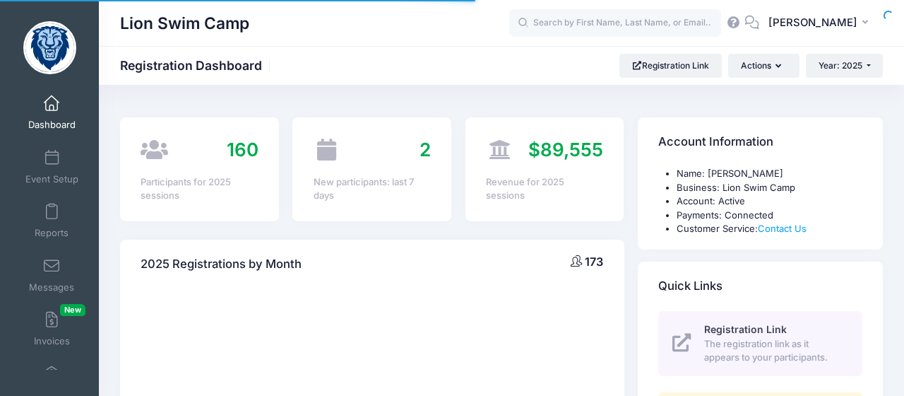
select select
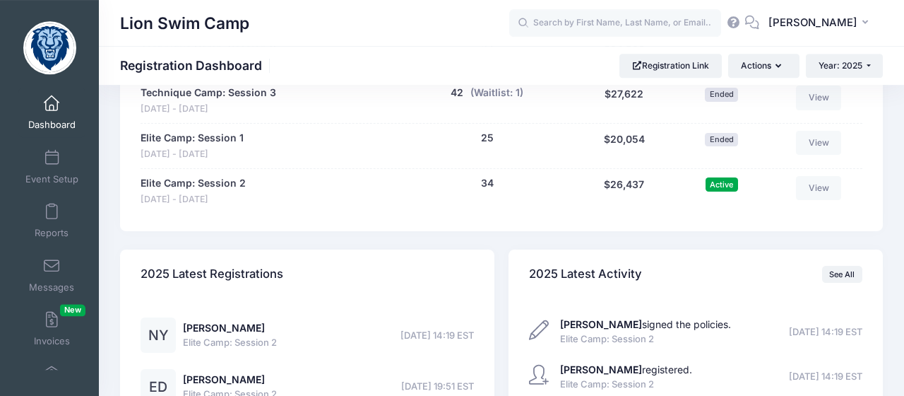
scroll to position [882, 0]
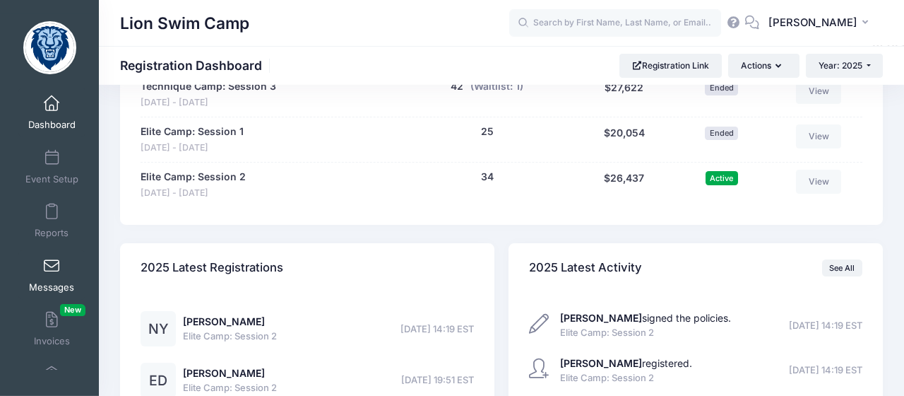
click at [59, 278] on link "Messages" at bounding box center [51, 274] width 67 height 49
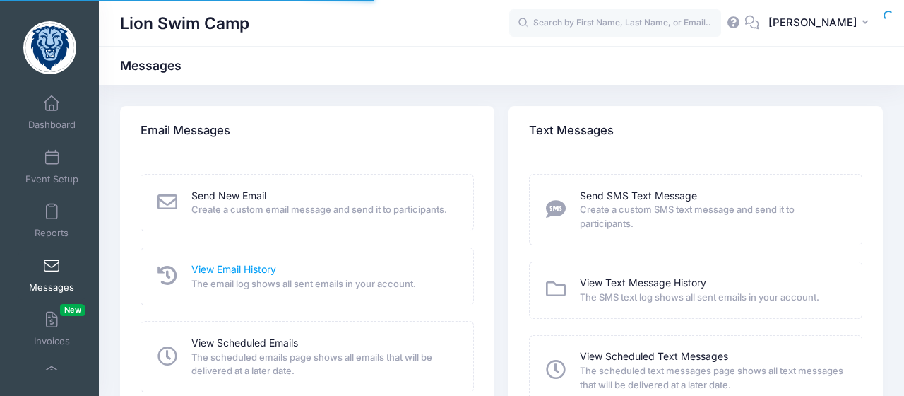
click at [247, 273] on link "View Email History" at bounding box center [233, 269] width 85 height 15
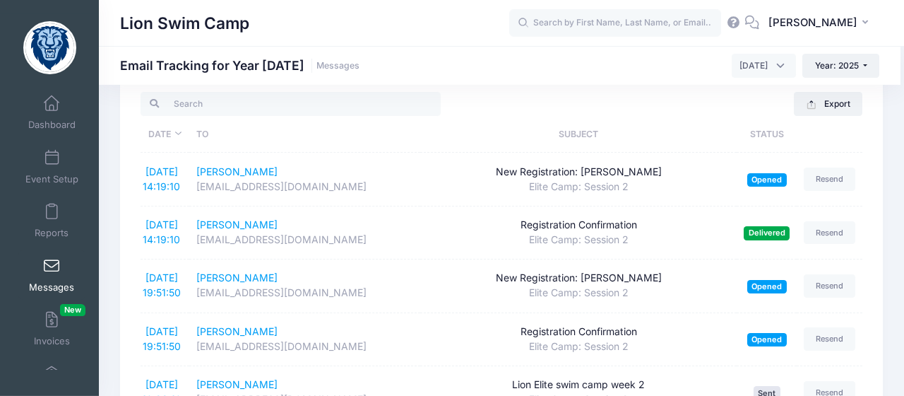
scroll to position [13, 0]
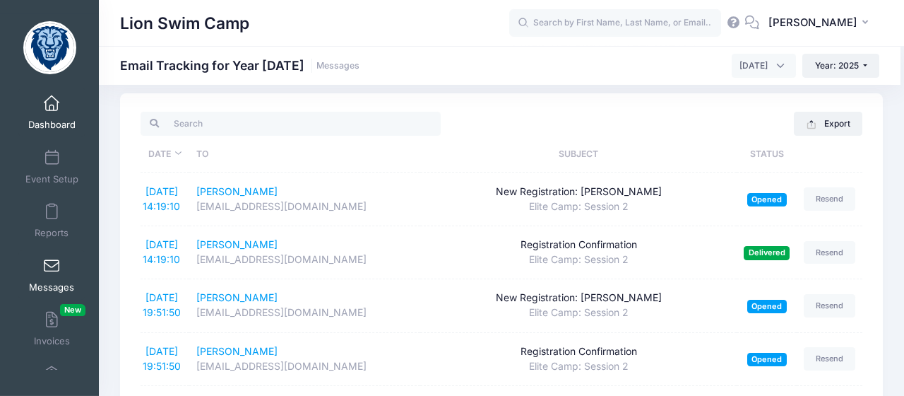
click at [52, 116] on link "Dashboard" at bounding box center [51, 112] width 67 height 49
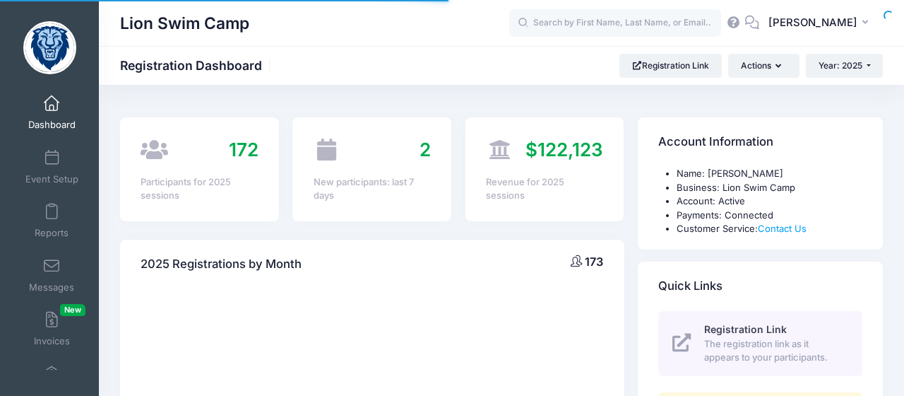
select select
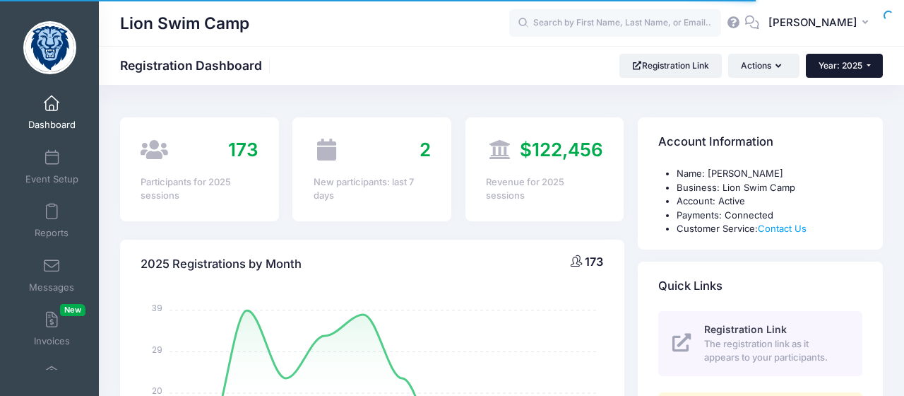
click at [868, 63] on button "Year: 2025" at bounding box center [844, 66] width 77 height 24
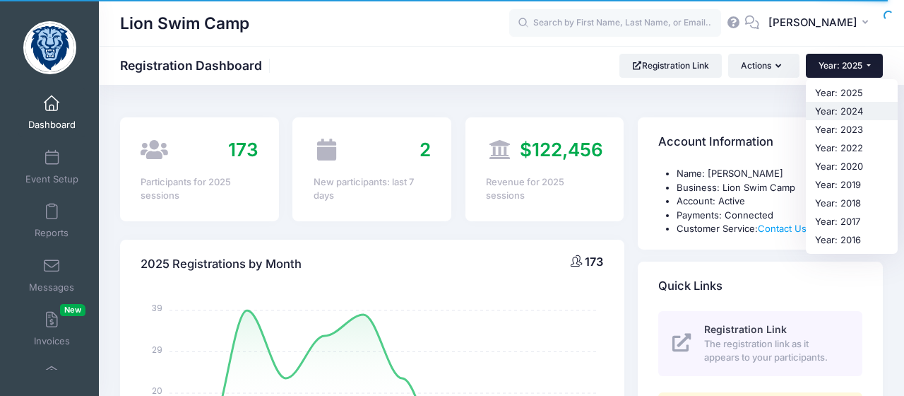
click at [849, 109] on link "Year: 2024" at bounding box center [852, 111] width 92 height 18
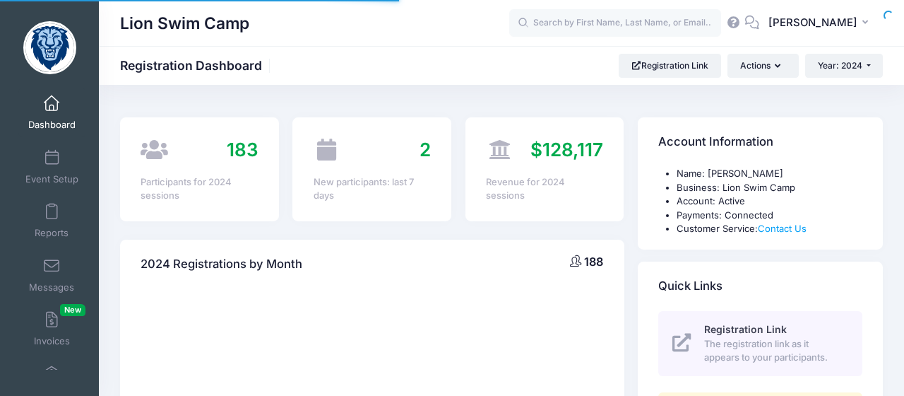
select select
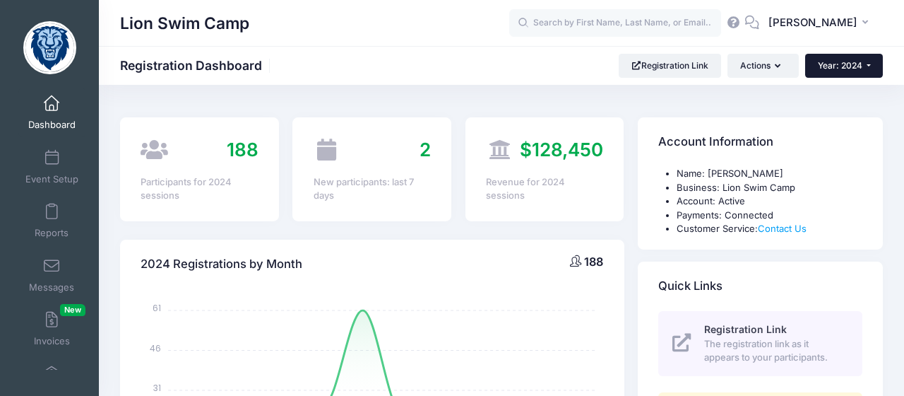
click at [869, 68] on button "Year: 2024" at bounding box center [844, 66] width 78 height 24
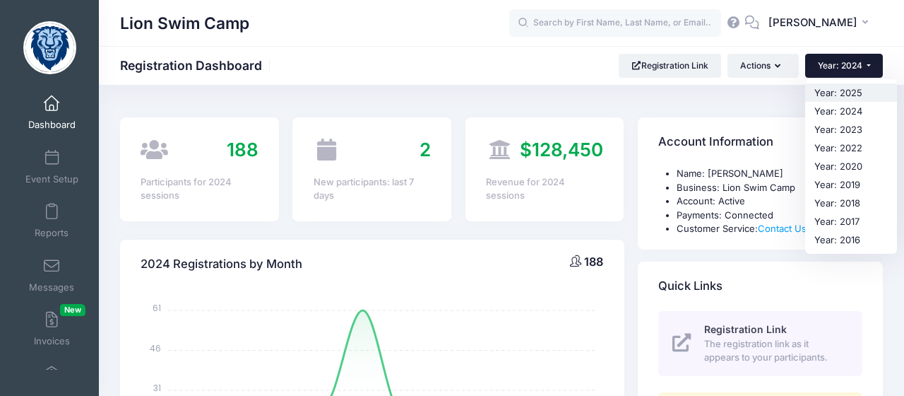
click at [848, 90] on link "Year: 2025" at bounding box center [851, 92] width 92 height 18
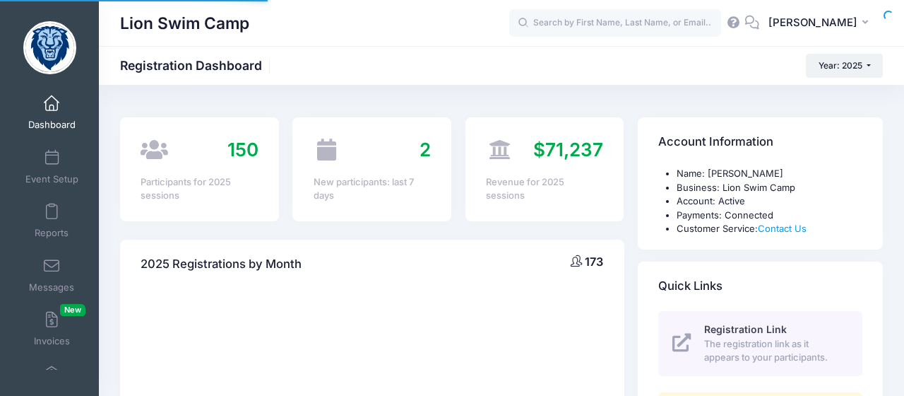
select select
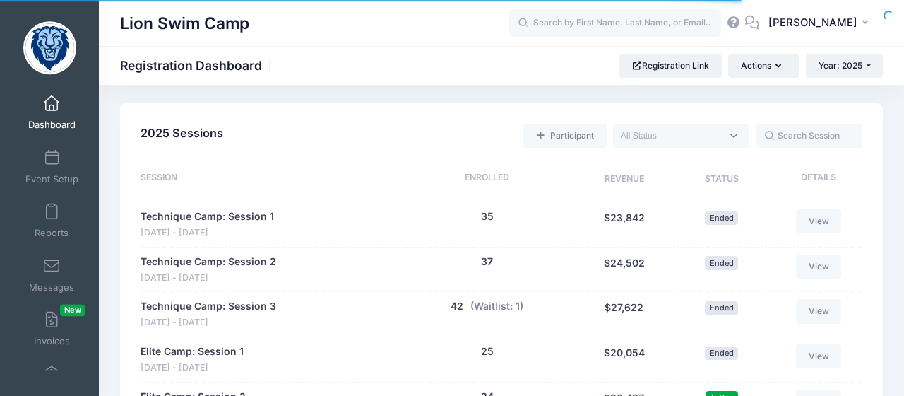
scroll to position [684, 0]
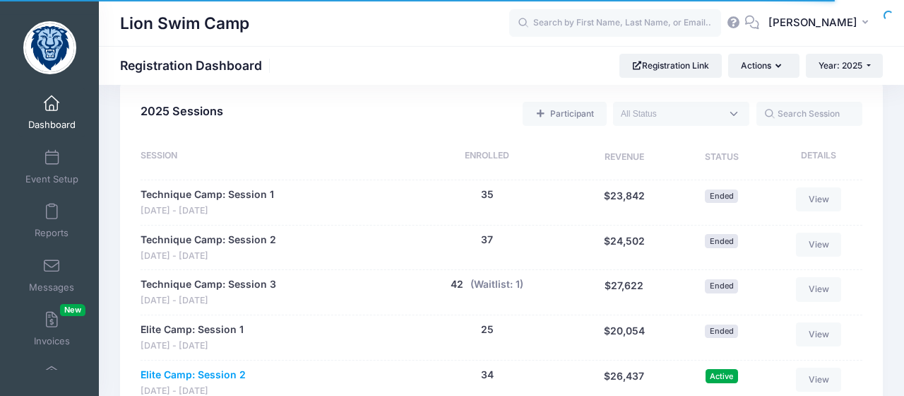
click at [211, 373] on link "Elite Camp: Session 2" at bounding box center [193, 374] width 105 height 15
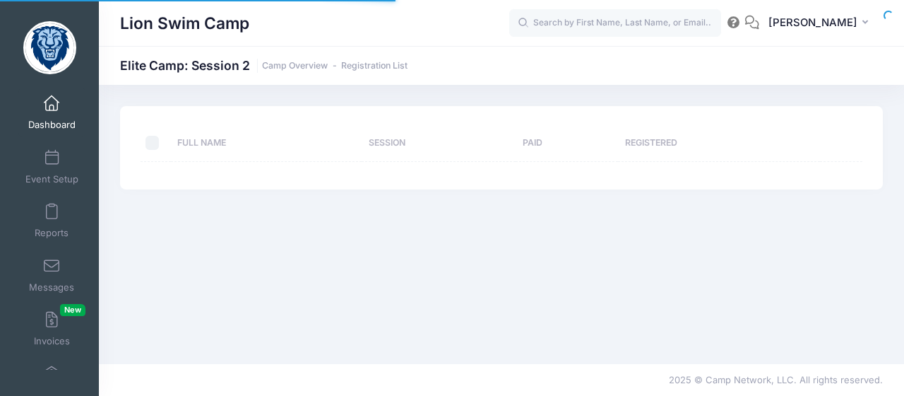
select select "10"
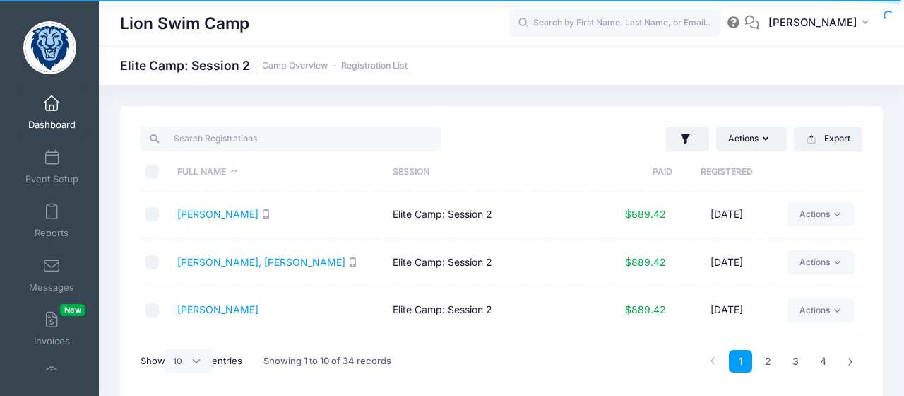
click at [195, 386] on div "Actions Assign Labels Send Email Send SMS Send Payment Reminder Send Document U…" at bounding box center [501, 253] width 763 height 295
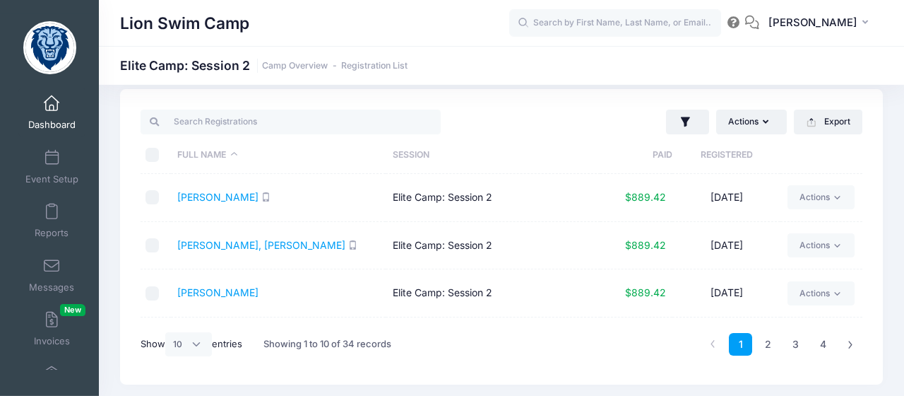
scroll to position [18, 0]
click at [723, 149] on th "Registered" at bounding box center [726, 154] width 108 height 37
click at [723, 150] on th "Registered" at bounding box center [726, 154] width 108 height 37
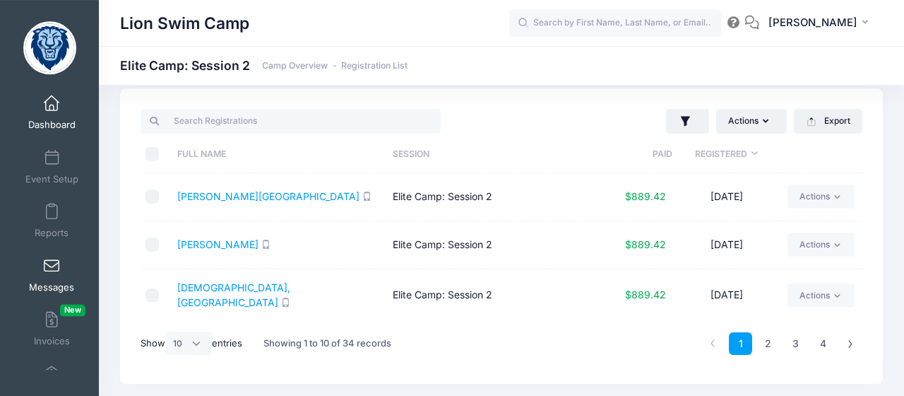
click at [52, 263] on span at bounding box center [52, 267] width 0 height 16
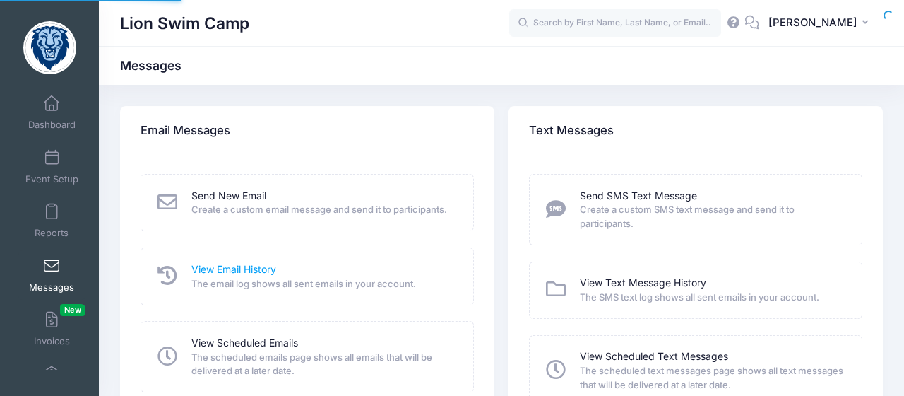
click at [235, 272] on link "View Email History" at bounding box center [233, 269] width 85 height 15
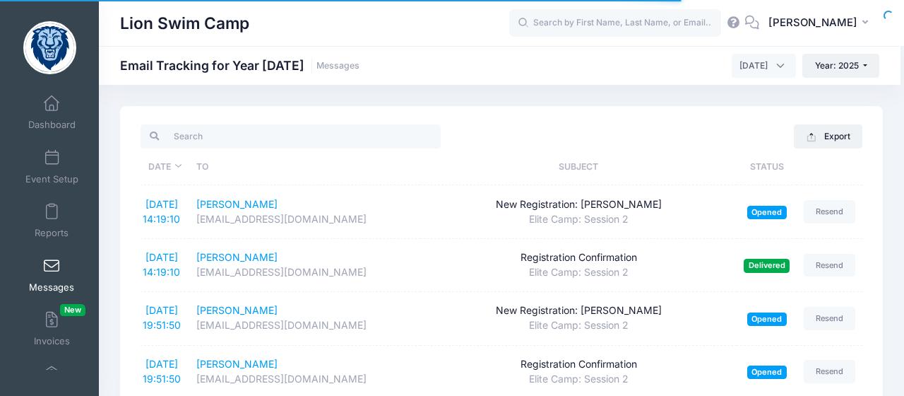
scroll to position [396, 0]
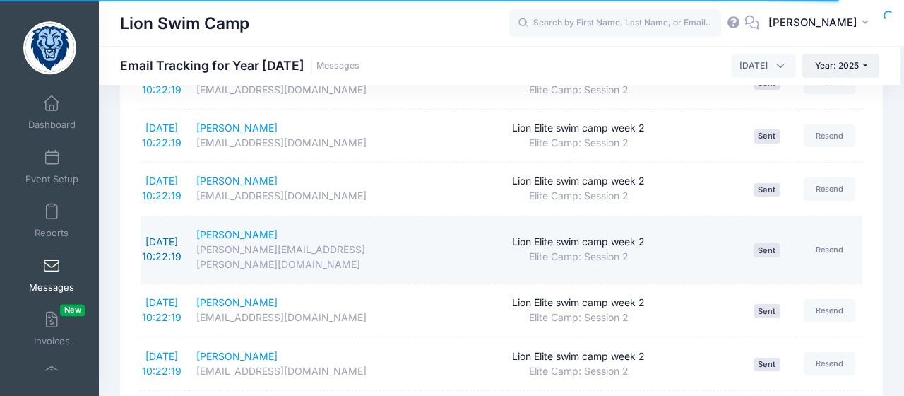
click at [167, 235] on link "8/5/2025 10:22:19" at bounding box center [162, 248] width 40 height 27
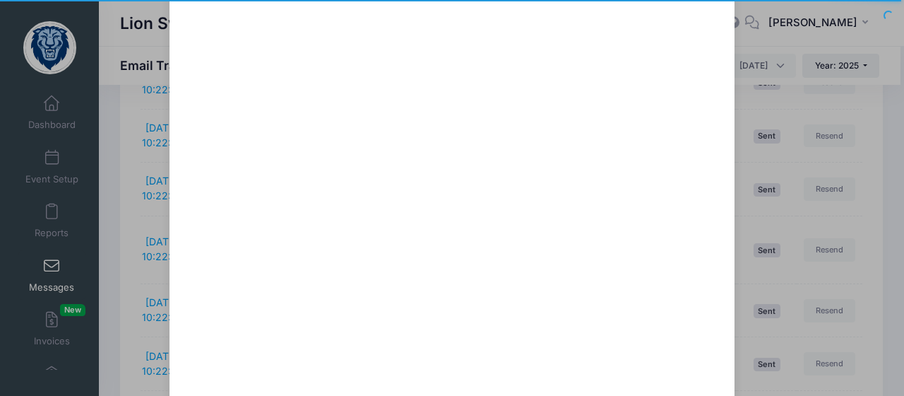
scroll to position [1082, 0]
click at [13, 66] on div "Lion Elite swim camp week 2 Sent: 8/5/2025 10:22:19 Sent on 12/31/1969 20:00:00…" at bounding box center [452, 198] width 904 height 396
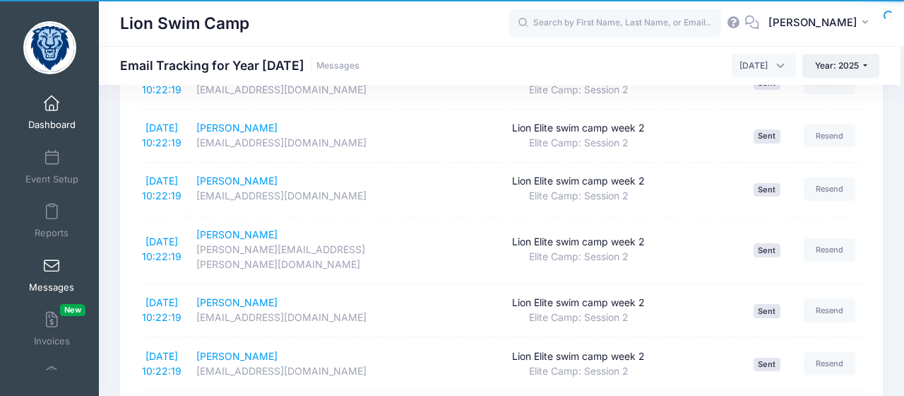
click at [52, 112] on span at bounding box center [52, 104] width 0 height 16
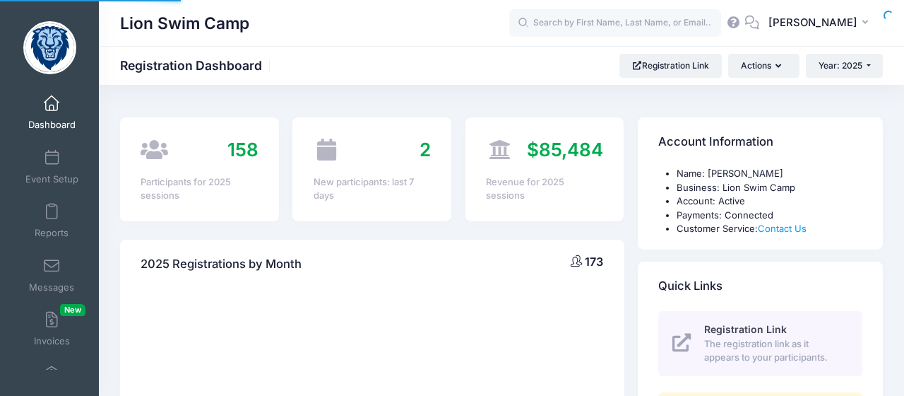
select select
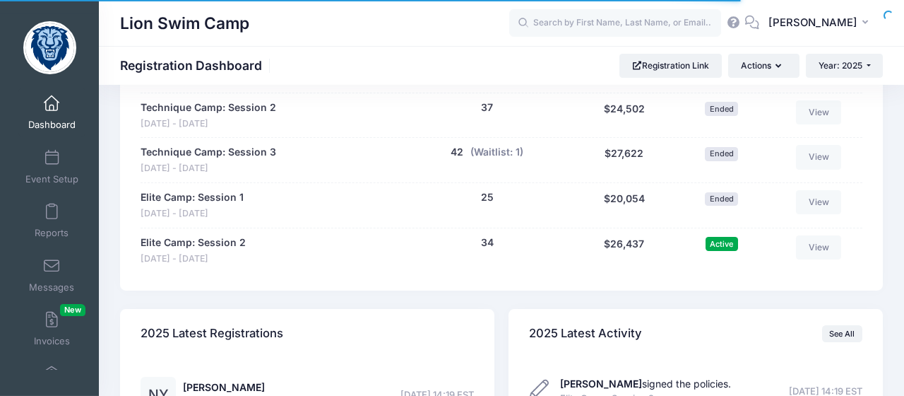
scroll to position [830, 0]
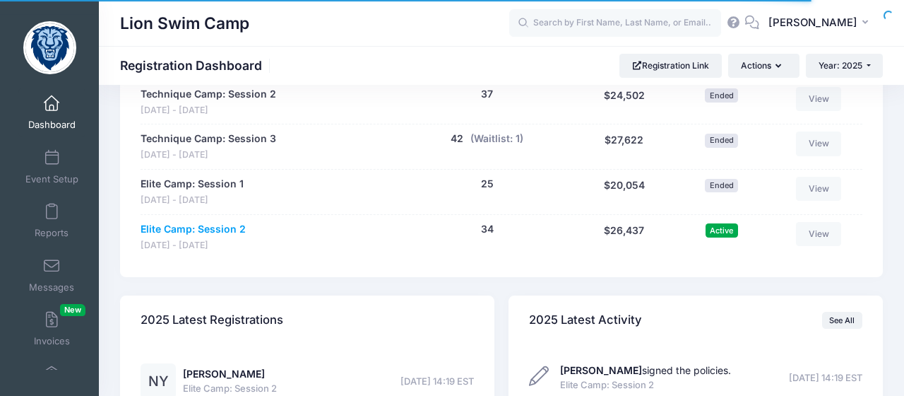
click at [211, 226] on link "Elite Camp: Session 2" at bounding box center [193, 229] width 105 height 15
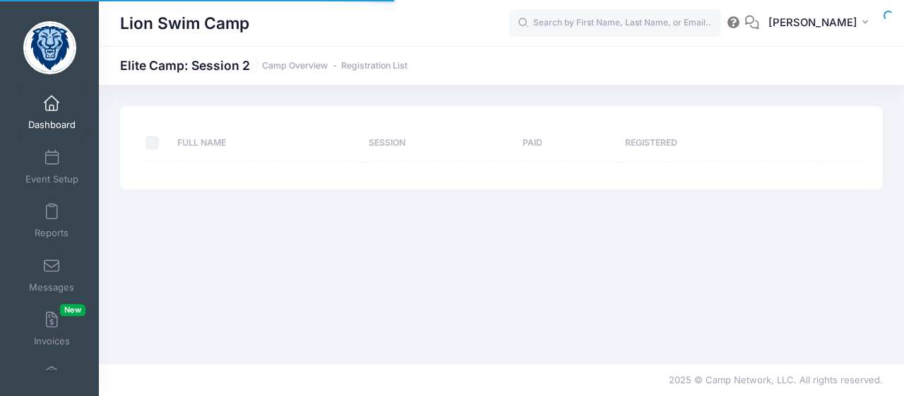
select select "10"
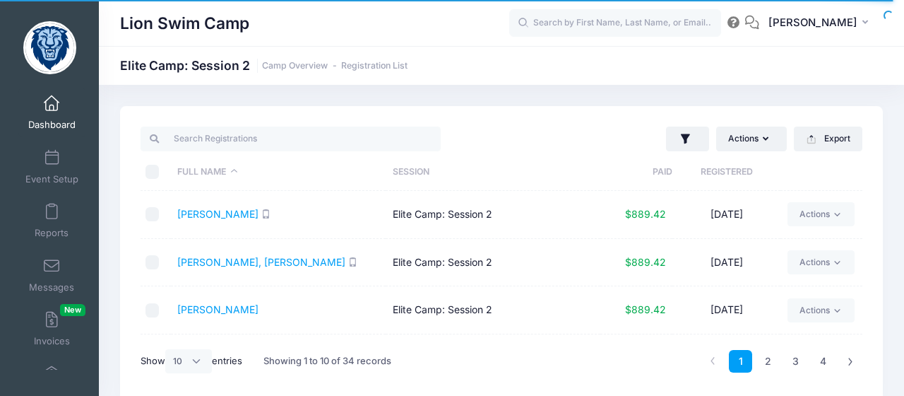
click at [734, 173] on th "Registered" at bounding box center [726, 171] width 108 height 37
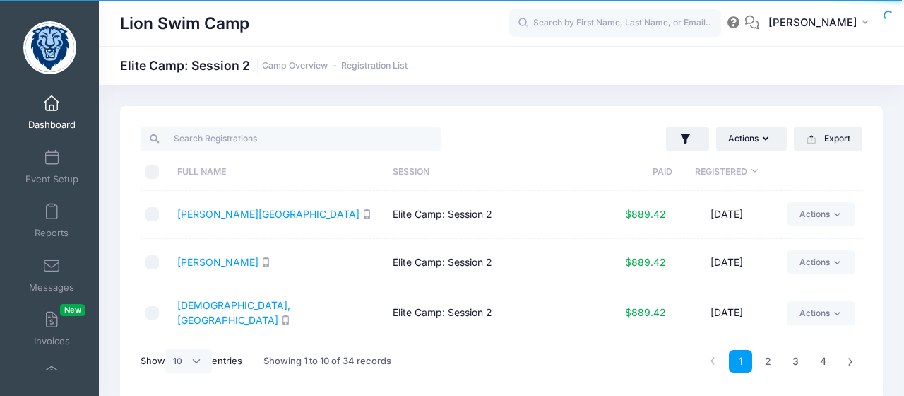
click at [154, 262] on input "checkbox" at bounding box center [153, 262] width 14 height 14
checkbox input "true"
click at [151, 216] on input "checkbox" at bounding box center [153, 214] width 14 height 14
checkbox input "true"
click at [766, 147] on button "Actions" at bounding box center [751, 138] width 71 height 24
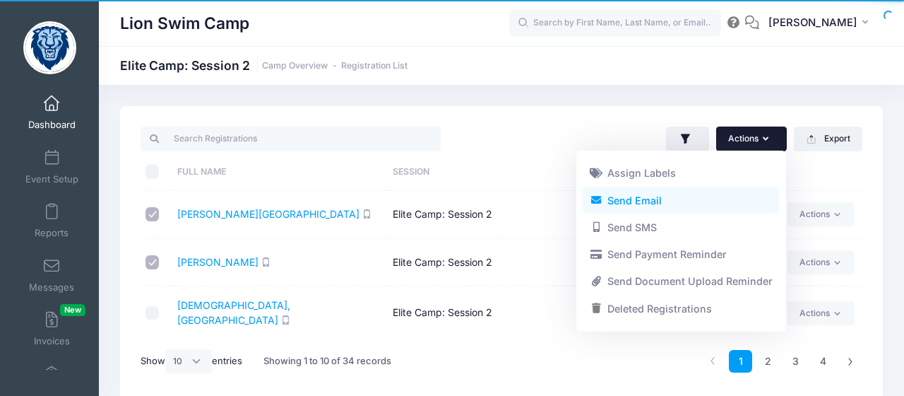
click at [648, 206] on link "Send Email" at bounding box center [681, 199] width 196 height 27
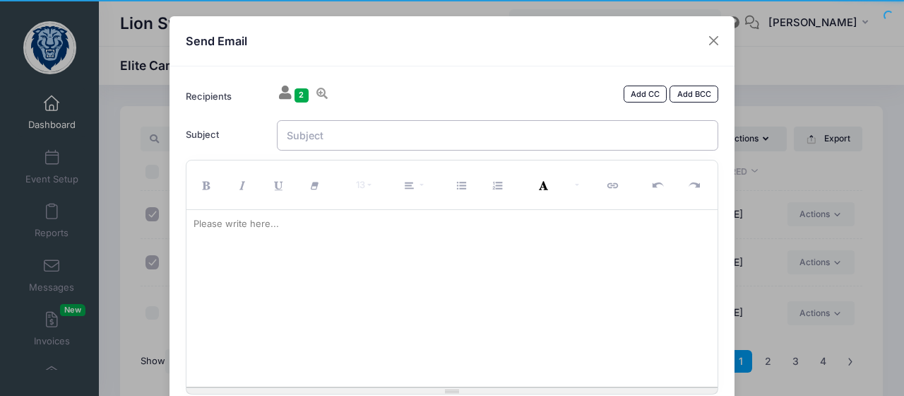
click at [343, 133] on input "Subject" at bounding box center [498, 135] width 442 height 30
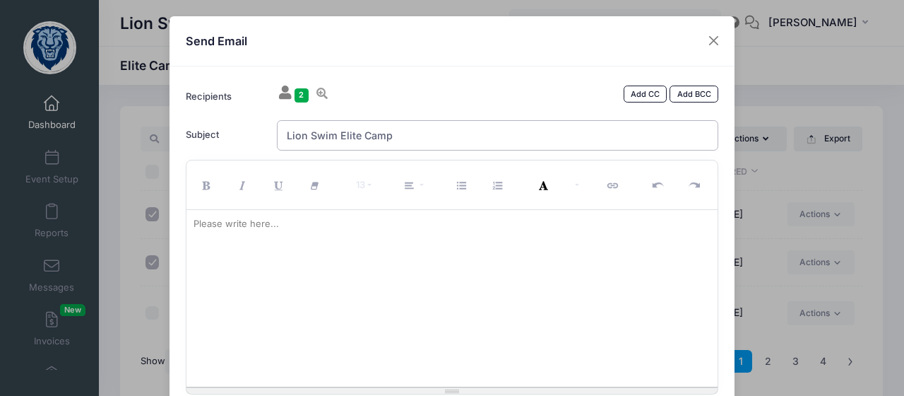
type input "Lion Swim Elite Camp"
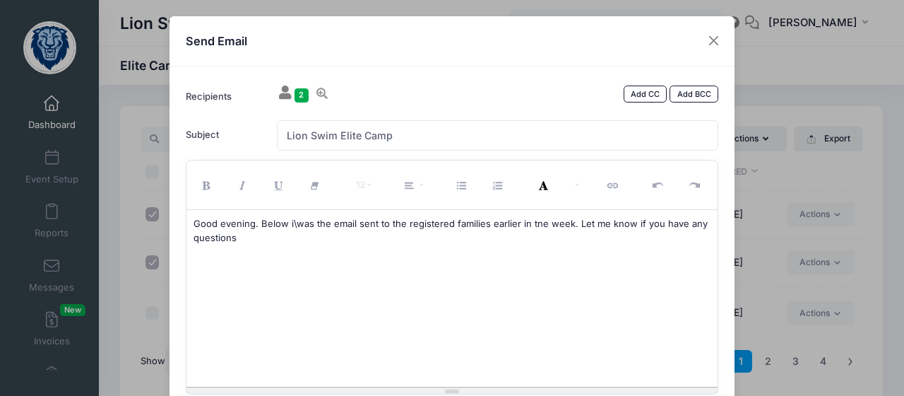
click at [445, 266] on p at bounding box center [453, 261] width 518 height 14
click at [528, 228] on p "Good evening. Below i\was the email sent to the registered families earlier in …" at bounding box center [453, 231] width 518 height 28
click at [263, 237] on p "Good evening. Below i\was the email sent to the registered families earlier in …" at bounding box center [453, 231] width 518 height 28
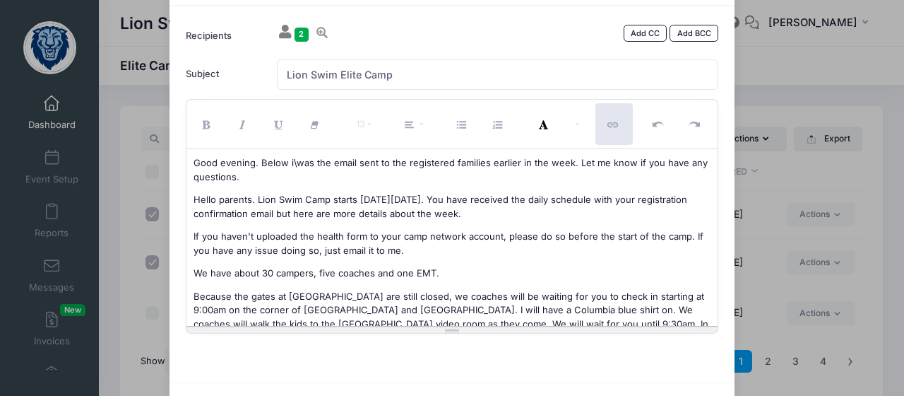
scroll to position [126, 0]
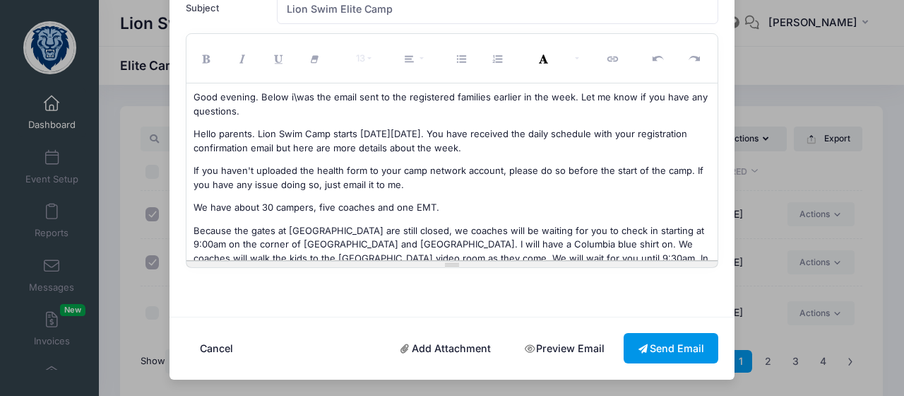
click at [689, 352] on button "Send Email" at bounding box center [671, 348] width 95 height 30
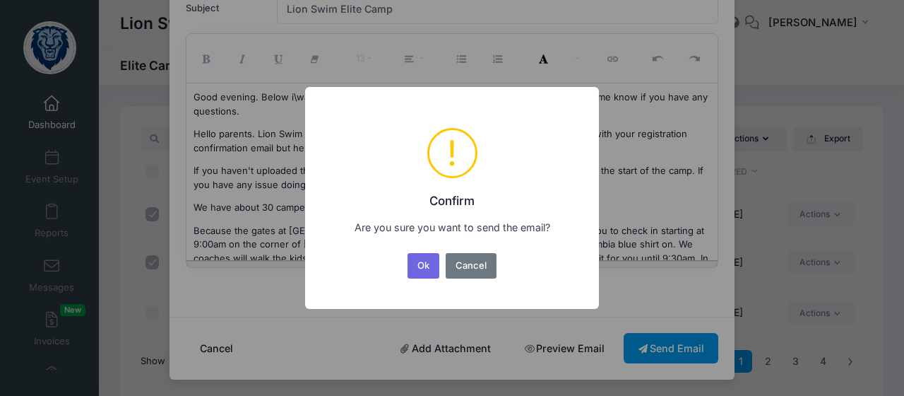
scroll to position [0, 0]
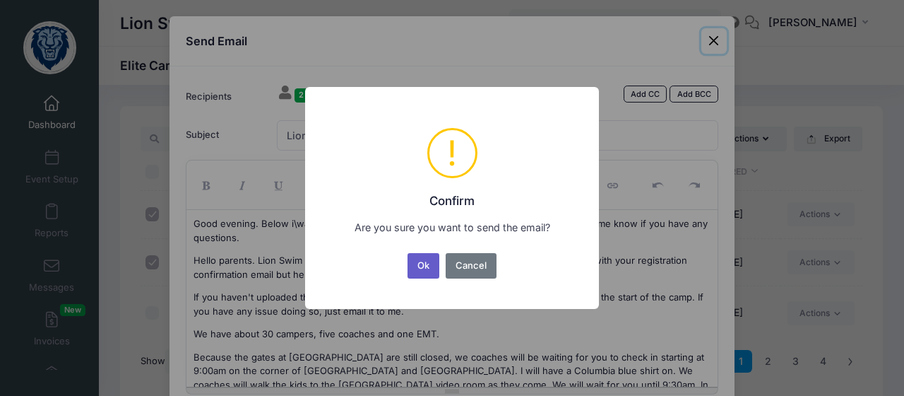
click at [425, 268] on button "Ok" at bounding box center [424, 265] width 32 height 25
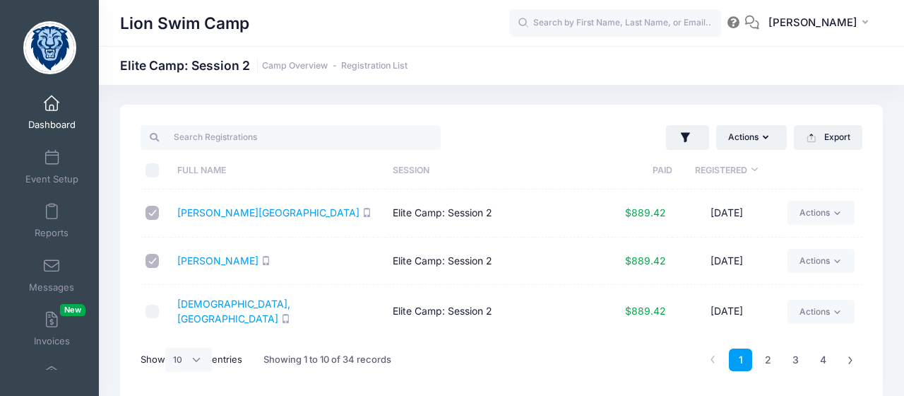
scroll to position [3, 0]
click at [149, 217] on input "checkbox" at bounding box center [153, 211] width 14 height 14
checkbox input "false"
click at [152, 263] on input "checkbox" at bounding box center [153, 259] width 14 height 14
checkbox input "false"
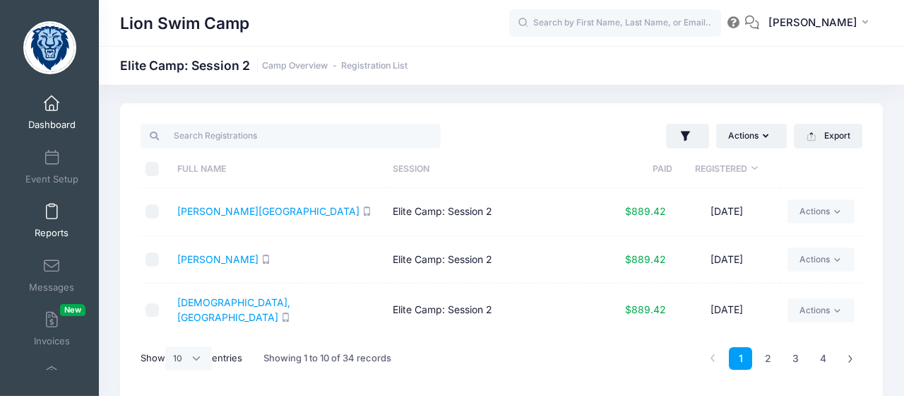
click at [52, 218] on span at bounding box center [52, 212] width 0 height 16
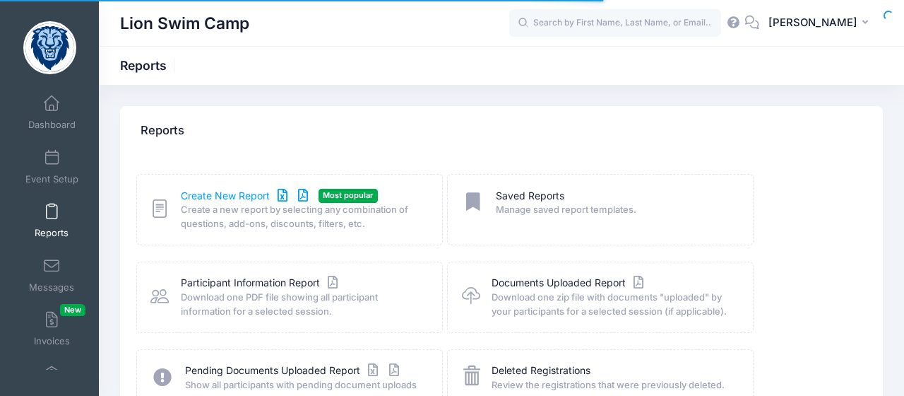
click at [236, 197] on link "Create New Report" at bounding box center [246, 196] width 131 height 15
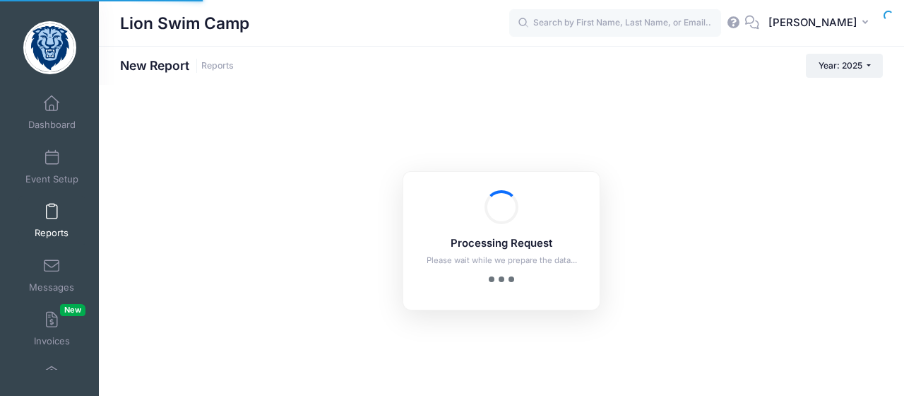
click at [236, 197] on div "Processing Request Please wait while we prepare the data... Processing Request …" at bounding box center [501, 240] width 805 height 311
checkbox input "true"
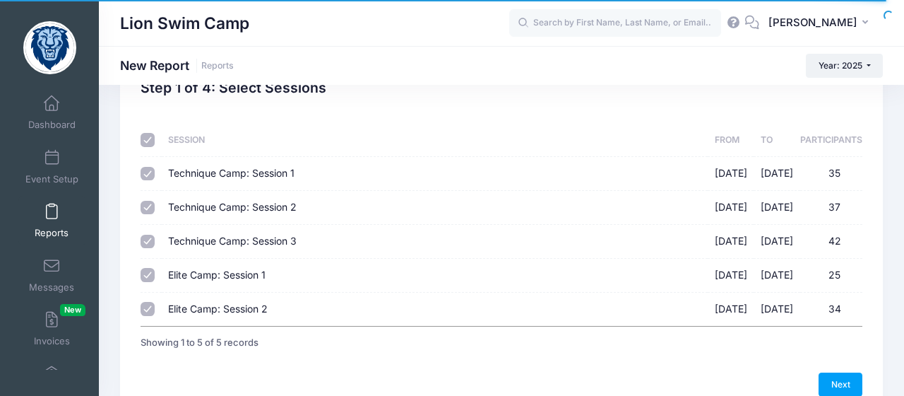
scroll to position [49, 0]
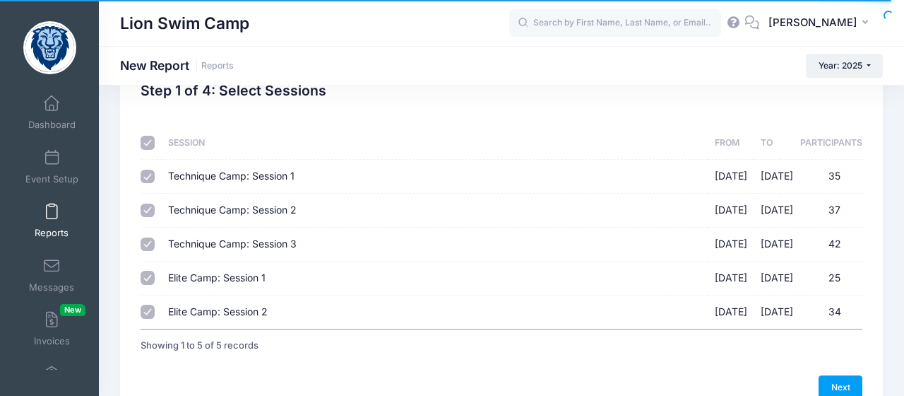
click at [158, 146] on th at bounding box center [151, 142] width 20 height 33
click at [152, 144] on input "checkbox" at bounding box center [148, 143] width 14 height 14
checkbox input "false"
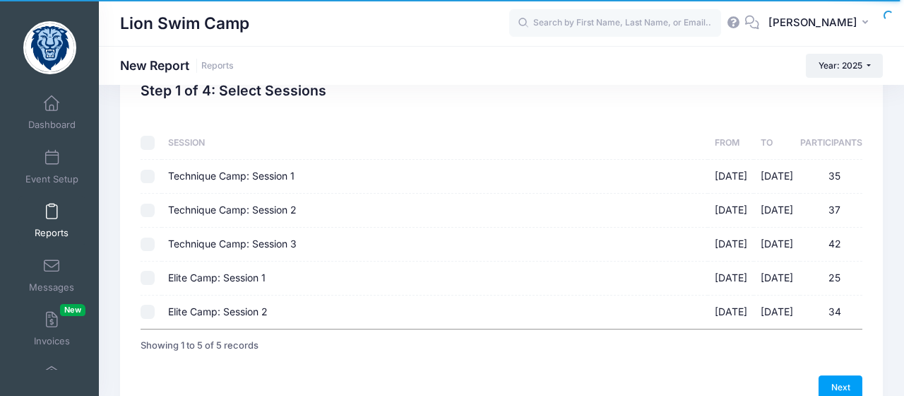
checkbox input "false"
click at [148, 313] on input "Elite Camp: Session 2 08/11/2025 - 08/14/2025 34" at bounding box center [148, 311] width 14 height 14
checkbox input "true"
click at [842, 381] on link "Next" at bounding box center [841, 387] width 44 height 24
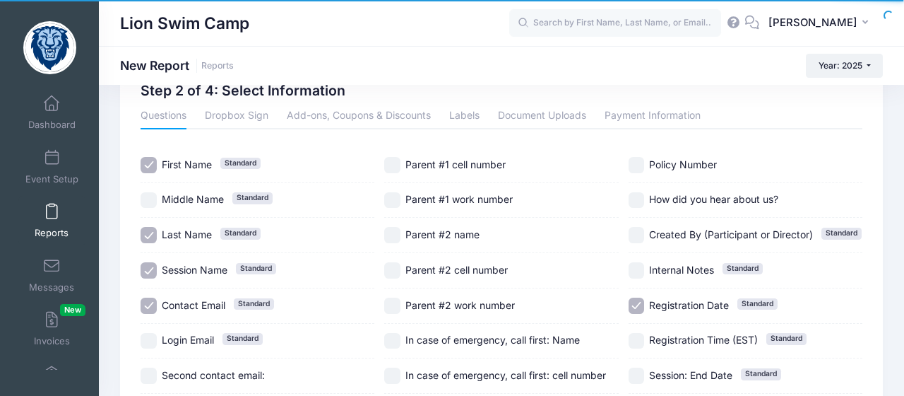
scroll to position [0, 0]
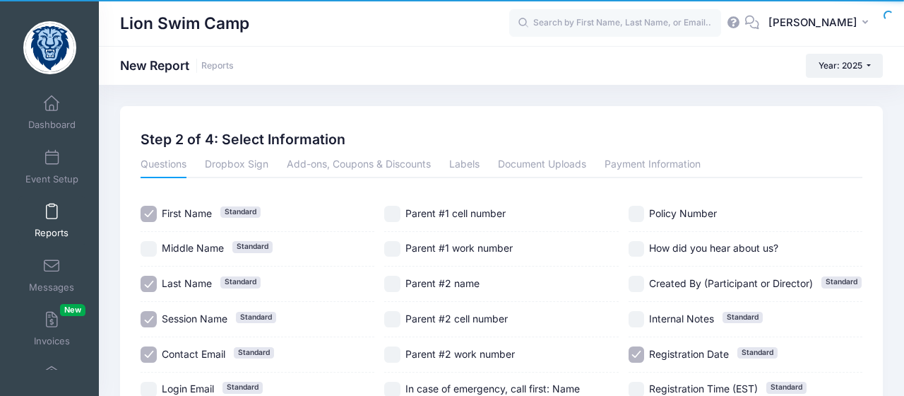
click at [149, 318] on input "Session Name Standard" at bounding box center [149, 319] width 16 height 16
checkbox input "false"
click at [151, 350] on input "Contact Email Standard" at bounding box center [149, 354] width 16 height 16
checkbox input "false"
click at [636, 353] on input "Registration Date Standard" at bounding box center [637, 354] width 16 height 16
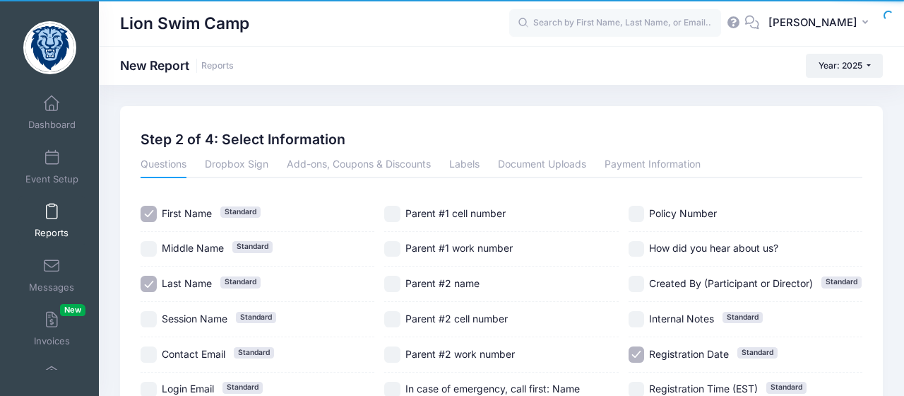
checkbox input "false"
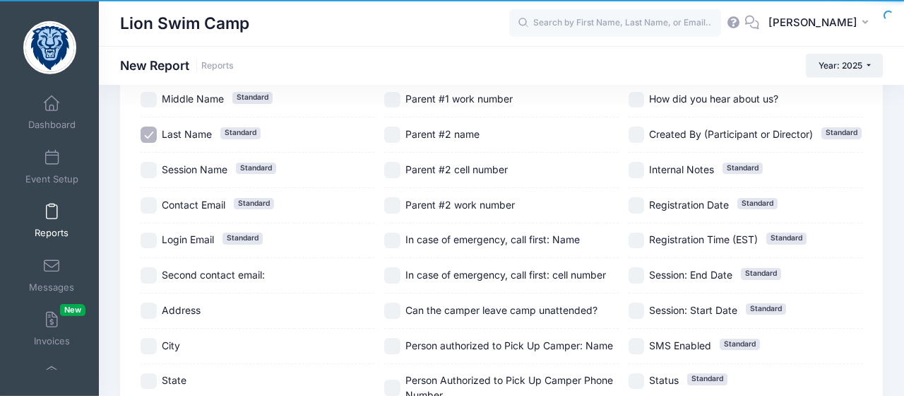
scroll to position [154, 0]
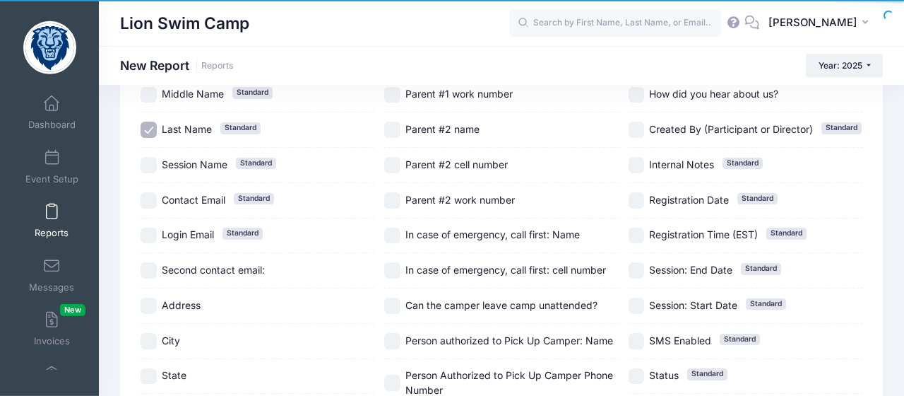
click at [399, 311] on input "Can the camper leave camp unattended?" at bounding box center [392, 305] width 16 height 16
checkbox input "true"
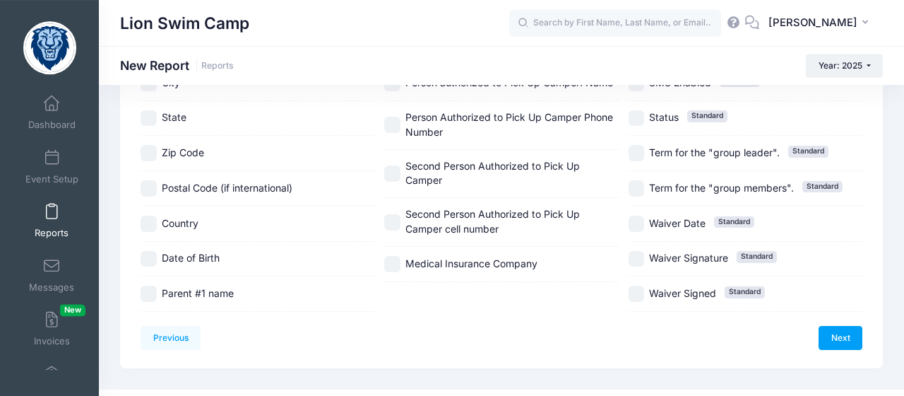
scroll to position [413, 0]
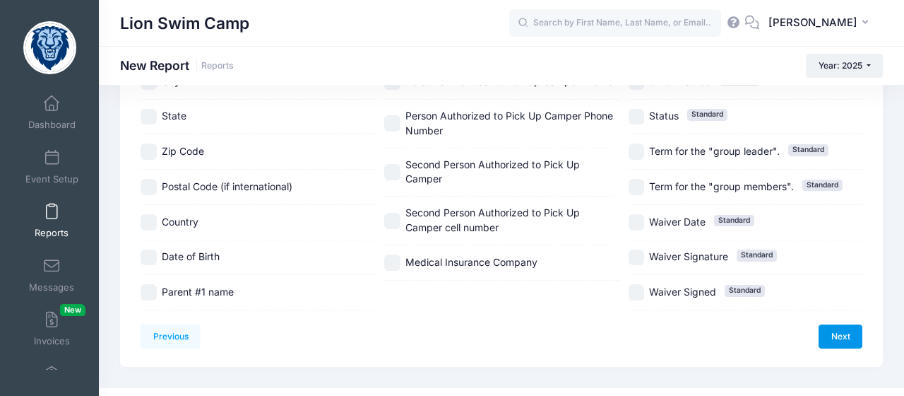
click at [836, 336] on link "Next" at bounding box center [841, 336] width 44 height 24
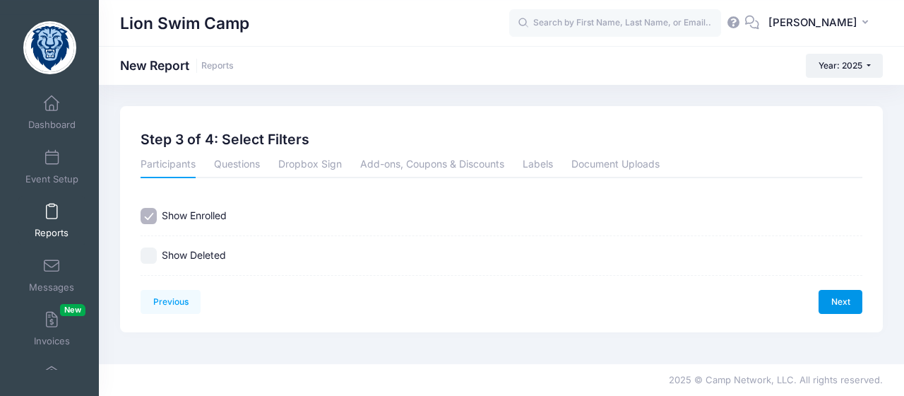
scroll to position [0, 0]
click at [838, 297] on link "Next" at bounding box center [841, 302] width 44 height 24
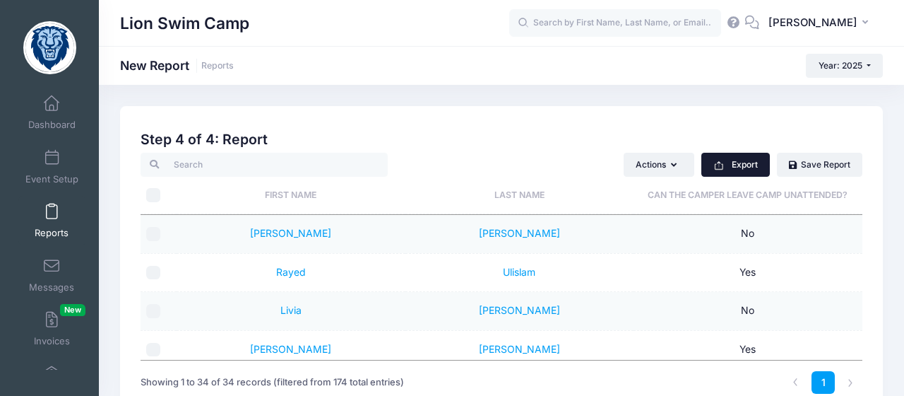
click at [739, 162] on button "Export" at bounding box center [735, 165] width 69 height 24
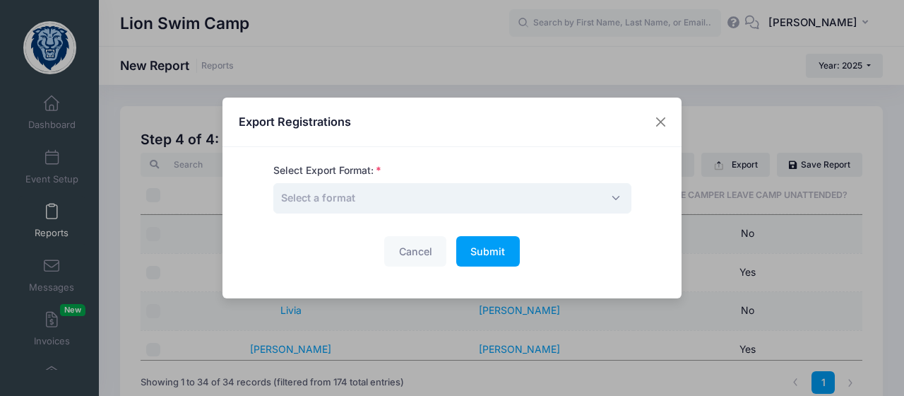
click at [394, 203] on span "Select a format" at bounding box center [452, 198] width 358 height 30
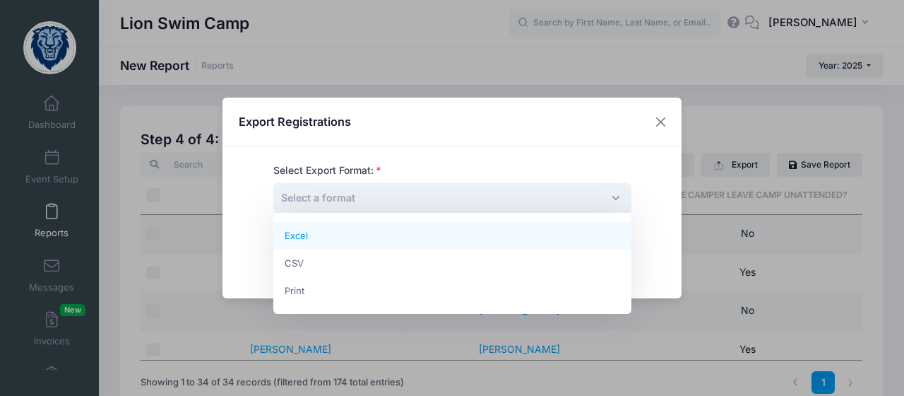
select select "excel"
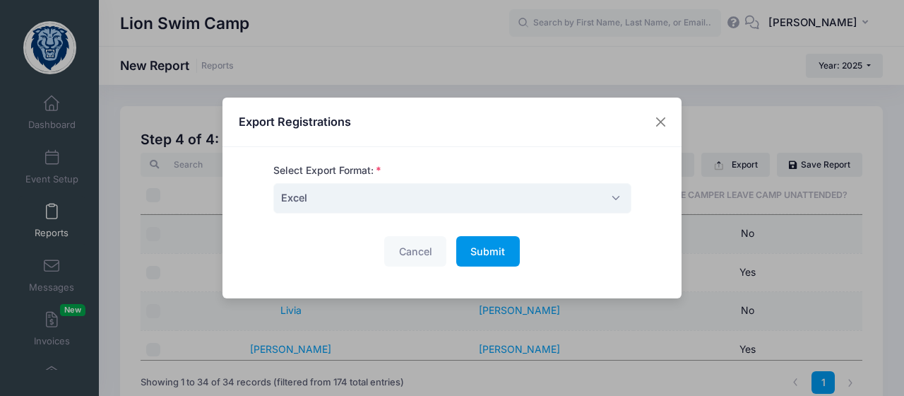
click at [494, 251] on span "Submit" at bounding box center [487, 251] width 35 height 12
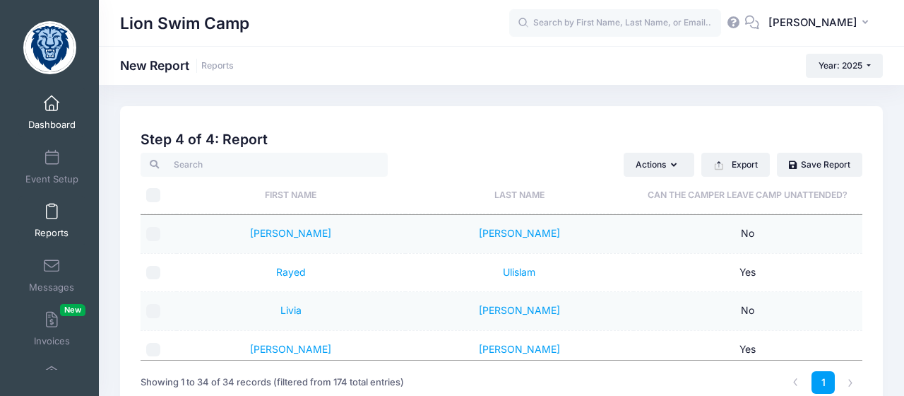
click at [50, 113] on link "Dashboard" at bounding box center [51, 112] width 67 height 49
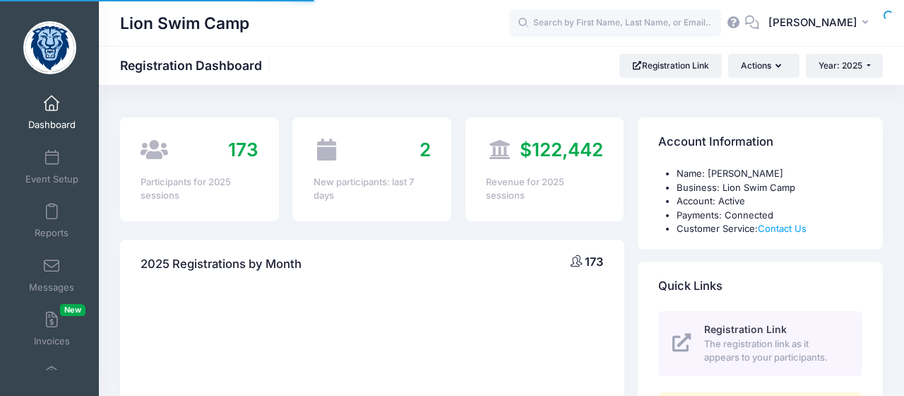
select select
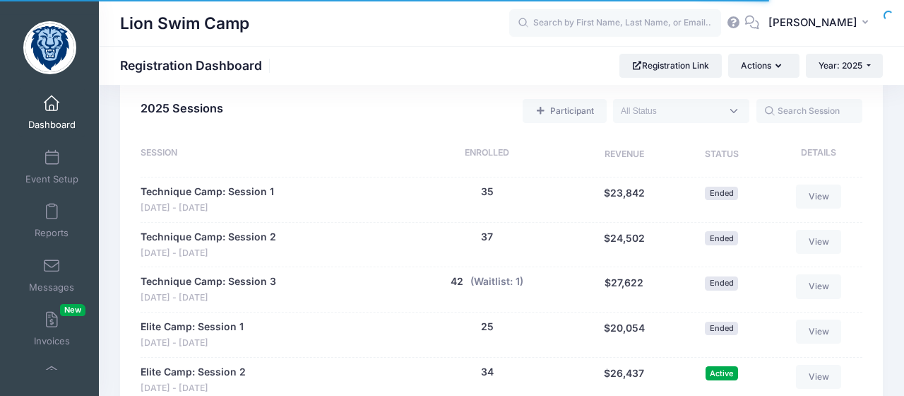
scroll to position [697, 0]
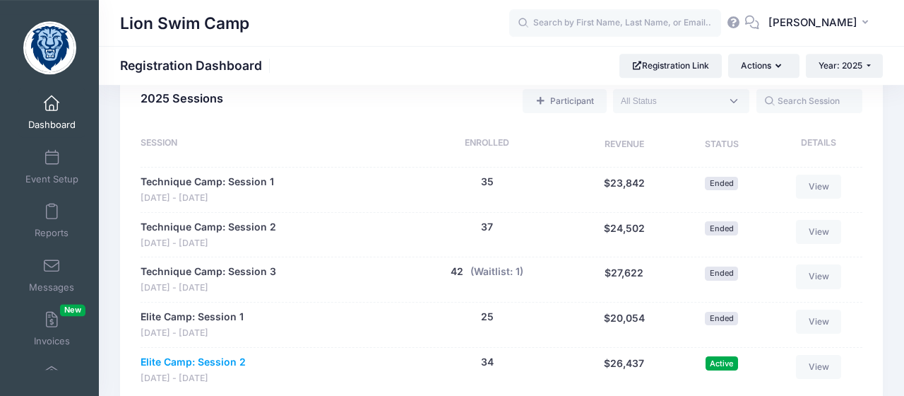
click at [203, 366] on link "Elite Camp: Session 2" at bounding box center [193, 362] width 105 height 15
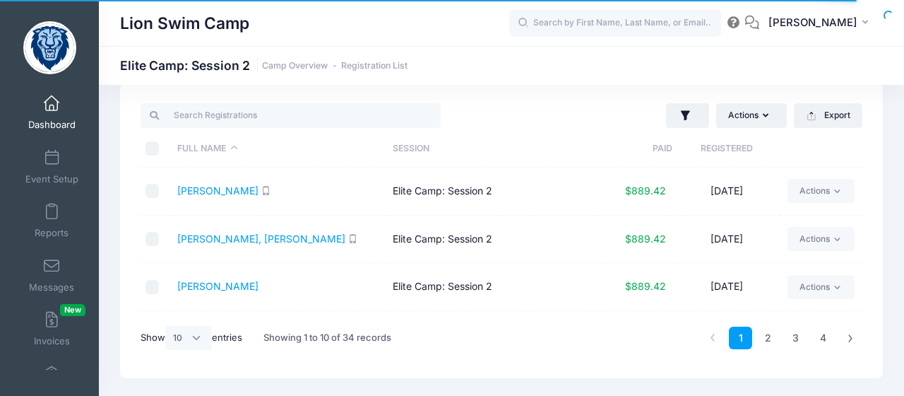
scroll to position [23, 0]
select select "50"
click option "50" at bounding box center [0, 0] width 0 height 0
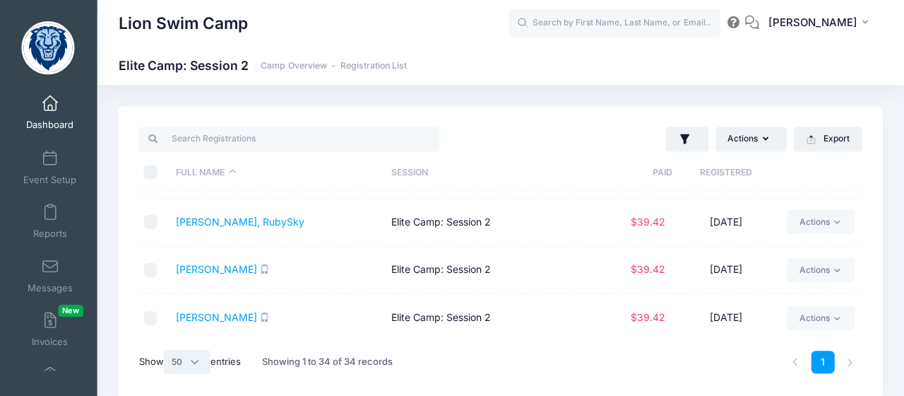
scroll to position [1203, 0]
click at [52, 218] on span at bounding box center [52, 212] width 0 height 16
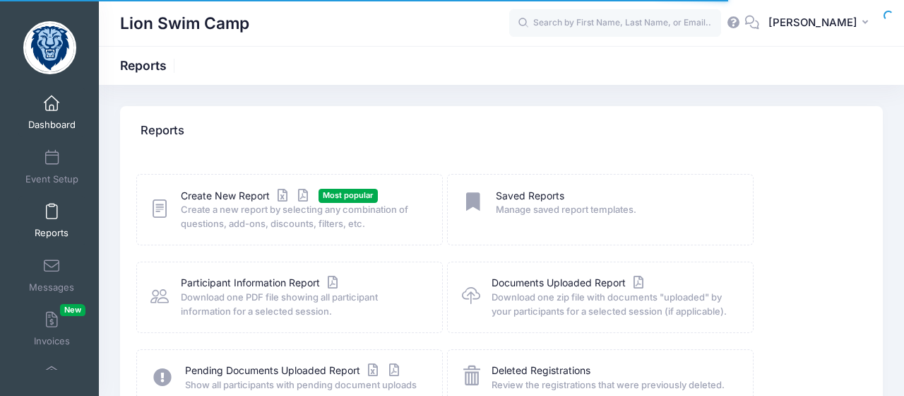
click at [58, 119] on link "Dashboard" at bounding box center [51, 112] width 67 height 49
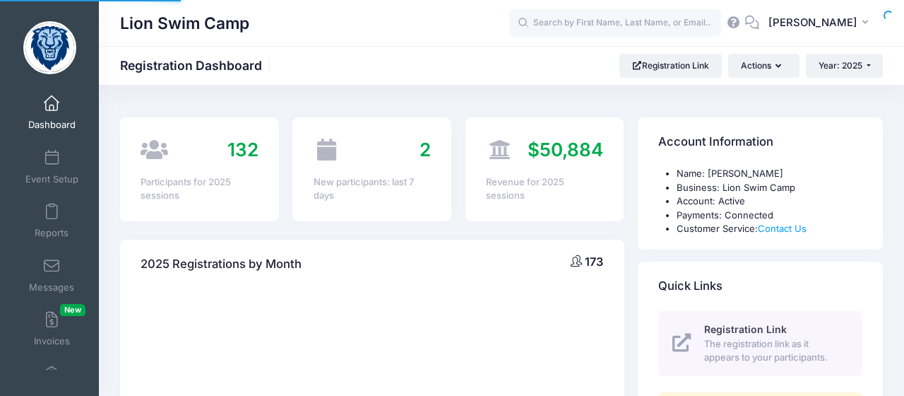
select select
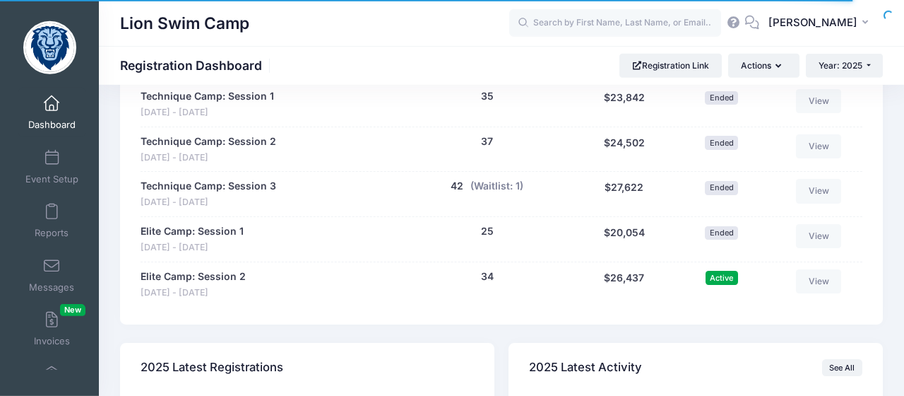
scroll to position [781, 0]
click at [208, 288] on span "[DATE] - [DATE]" at bounding box center [193, 294] width 105 height 13
click at [197, 275] on link "Elite Camp: Session 2" at bounding box center [193, 278] width 105 height 15
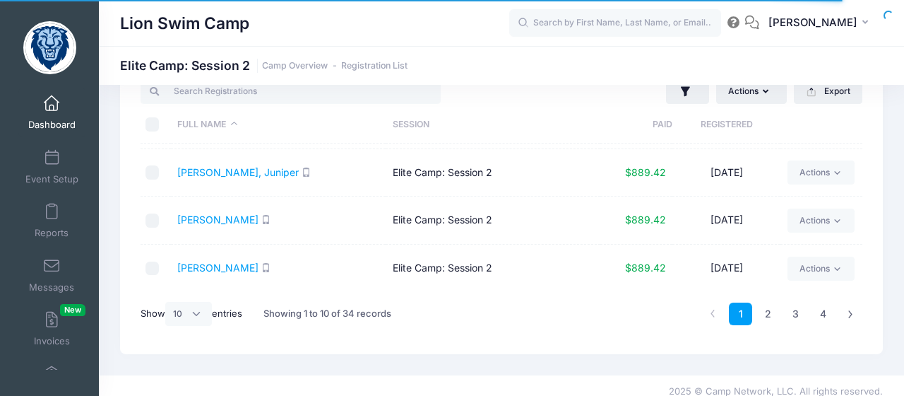
scroll to position [59, 0]
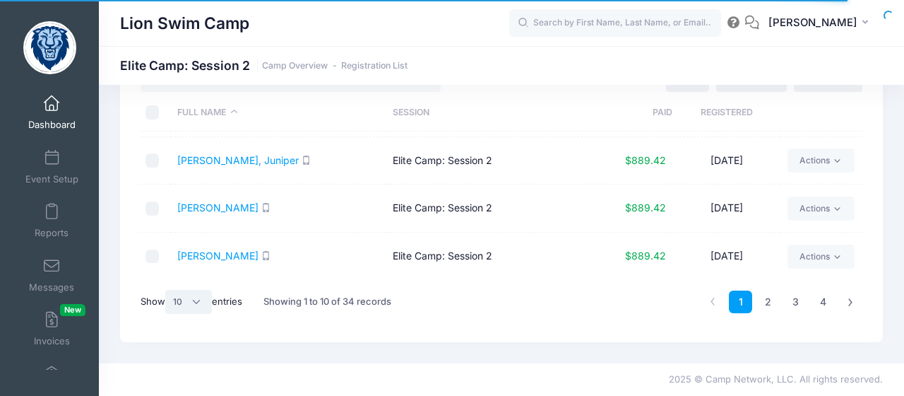
click at [206, 309] on select "All 10 25 50" at bounding box center [188, 302] width 47 height 24
select select "50"
click option "50" at bounding box center [0, 0] width 0 height 0
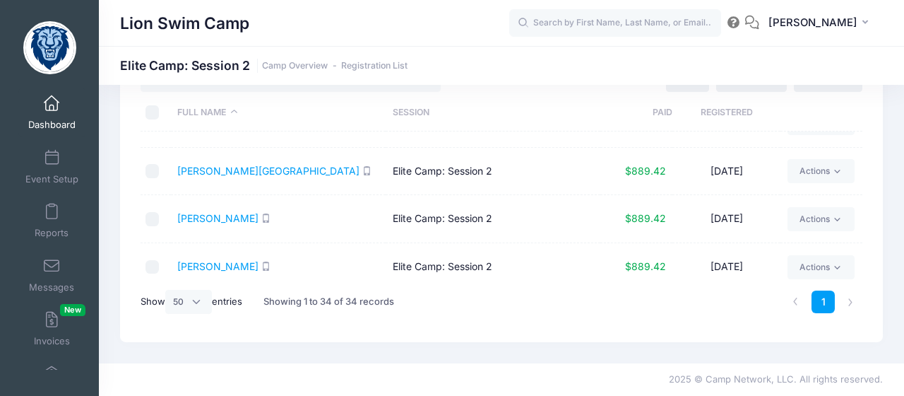
click at [485, 30] on div "Lion Swim Camp" at bounding box center [314, 23] width 389 height 32
click at [50, 220] on link "Reports" at bounding box center [51, 220] width 67 height 49
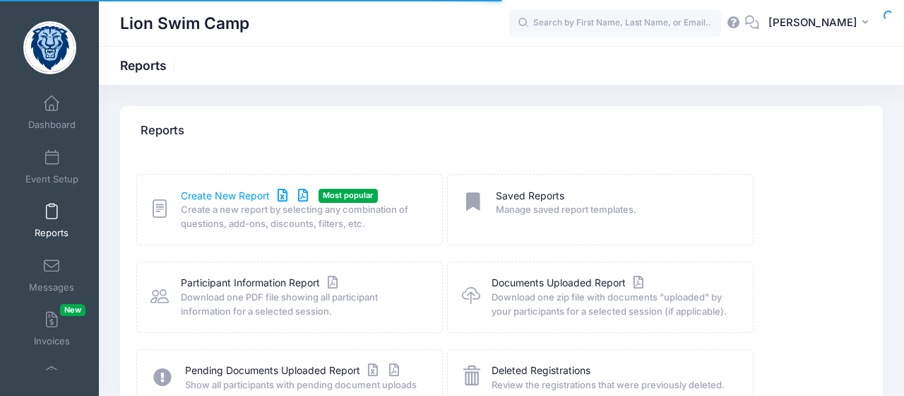
click at [238, 196] on link "Create New Report" at bounding box center [246, 196] width 131 height 15
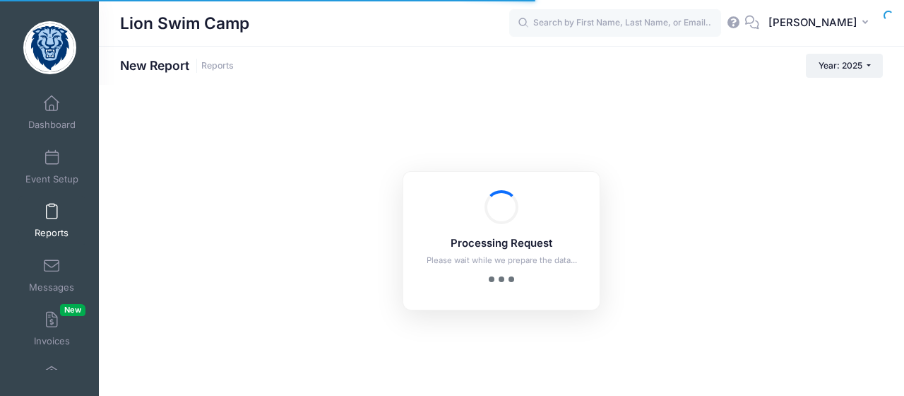
checkbox input "true"
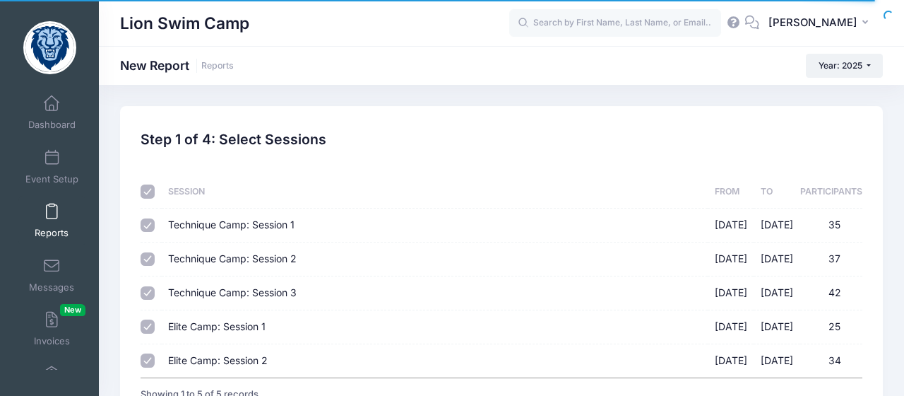
click at [148, 202] on th at bounding box center [151, 191] width 20 height 33
click at [148, 198] on input "checkbox" at bounding box center [148, 191] width 14 height 14
checkbox input "false"
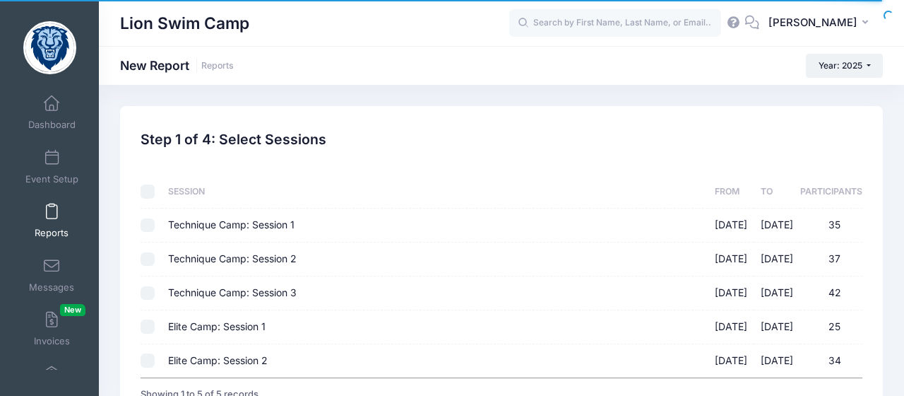
checkbox input "false"
click at [149, 362] on input "Elite Camp: Session 2 [DATE] - [DATE] 34" at bounding box center [148, 360] width 14 height 14
checkbox input "true"
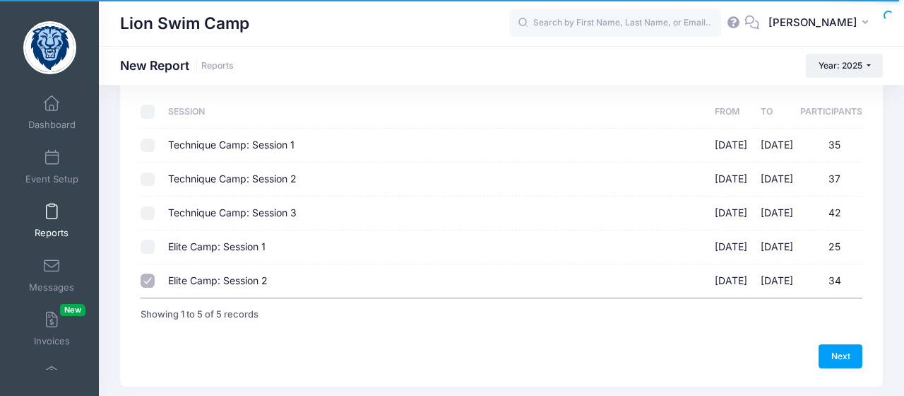
scroll to position [81, 0]
click at [855, 356] on link "Next" at bounding box center [841, 355] width 44 height 24
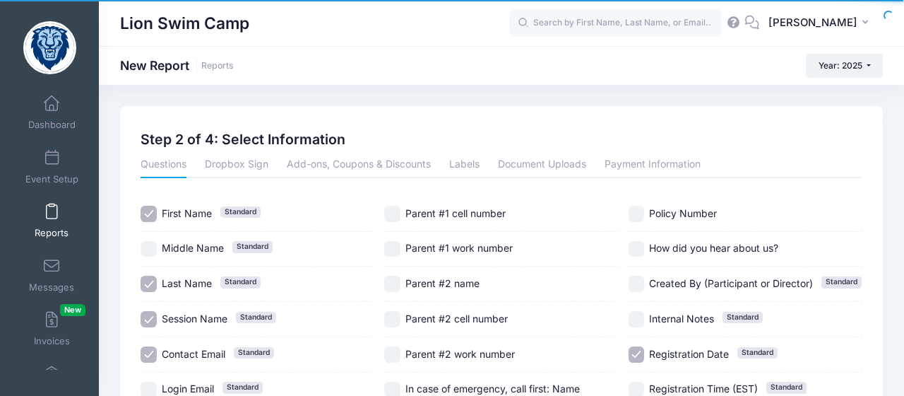
click at [141, 318] on input "Session Name Standard" at bounding box center [149, 319] width 16 height 16
checkbox input "false"
click at [148, 348] on input "Contact Email Standard" at bounding box center [149, 354] width 16 height 16
checkbox input "false"
click at [644, 352] on label "Registration Date Standard" at bounding box center [746, 354] width 234 height 16
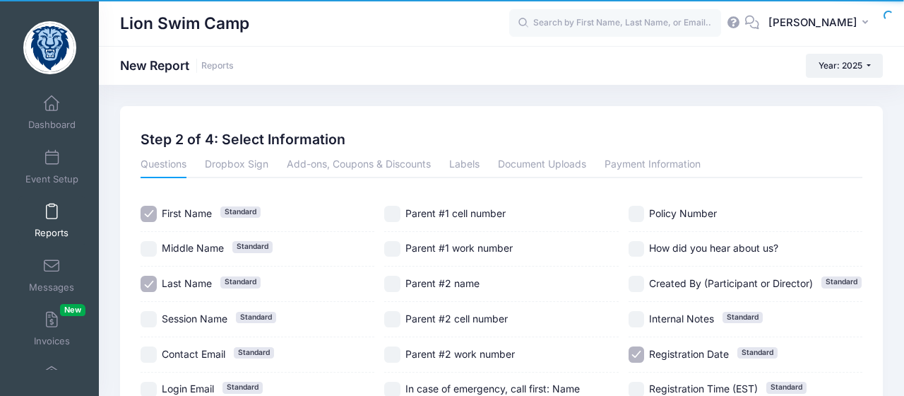
checkbox input "false"
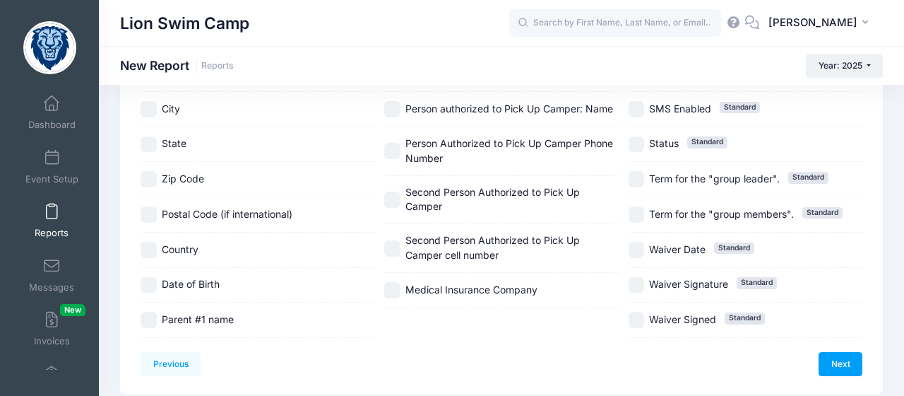
scroll to position [438, 0]
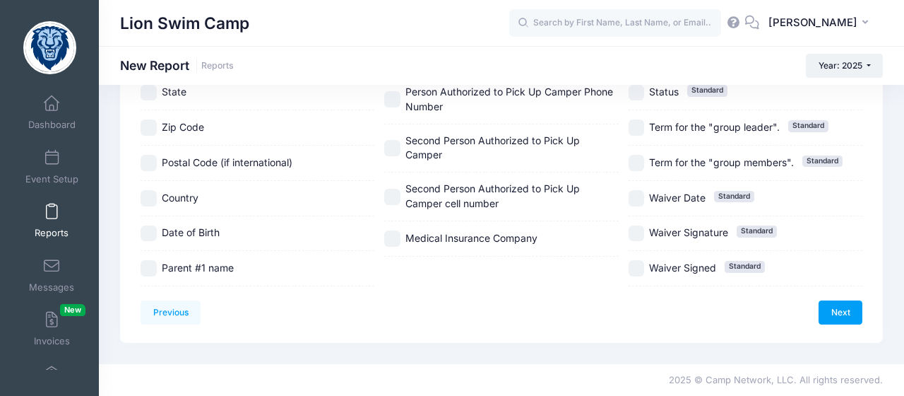
click at [146, 269] on input "Parent #1 name" at bounding box center [149, 268] width 16 height 16
checkbox input "true"
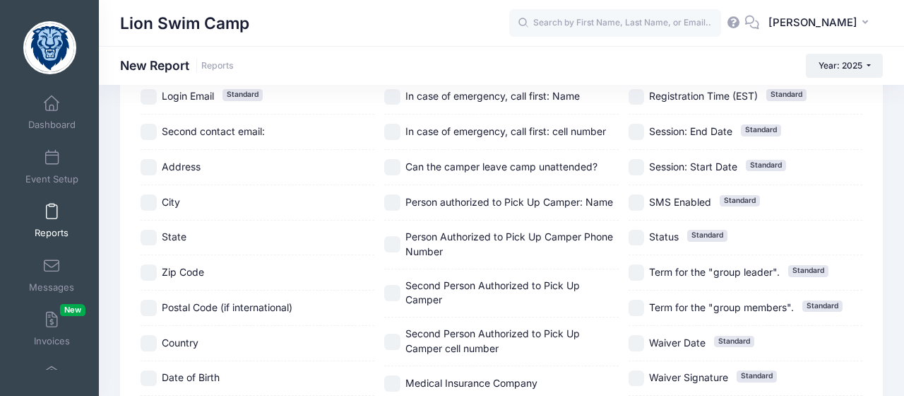
scroll to position [0, 0]
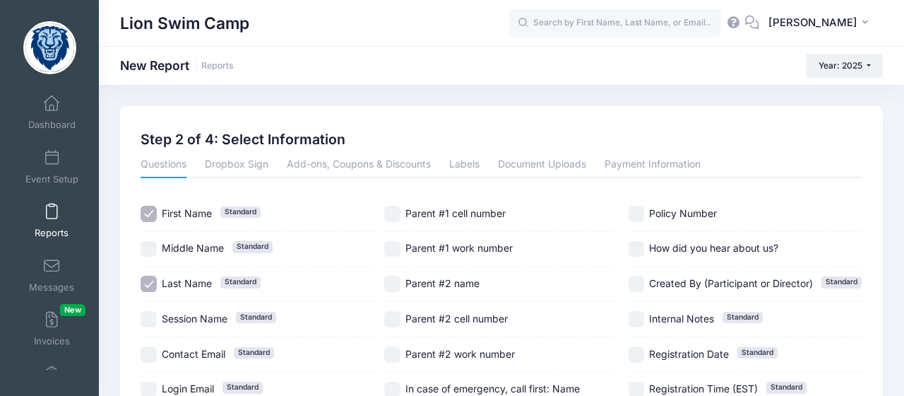
click at [397, 208] on input "Parent #1 cell number" at bounding box center [392, 214] width 16 height 16
checkbox input "true"
click at [396, 292] on input "Parent #2 name" at bounding box center [392, 283] width 16 height 16
checkbox input "true"
click at [396, 320] on input "Parent #2 cell number" at bounding box center [392, 319] width 16 height 16
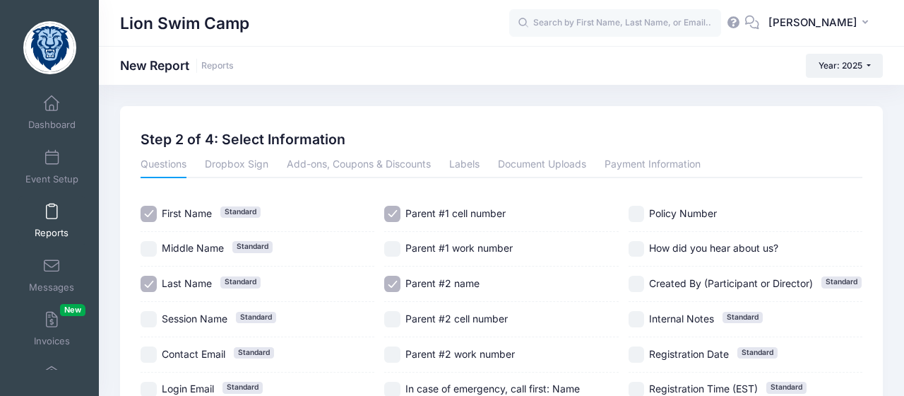
checkbox input "true"
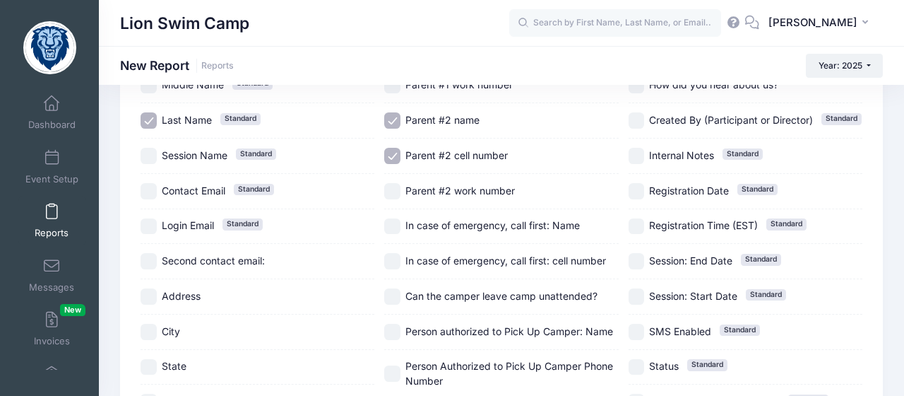
scroll to position [168, 0]
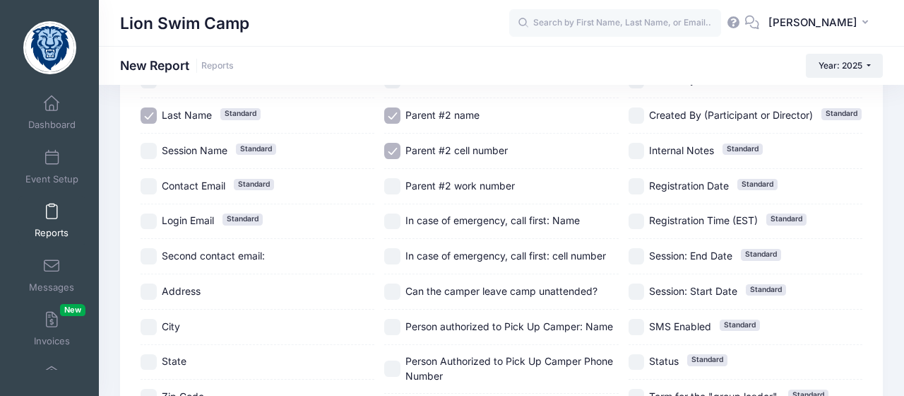
click at [393, 219] on input "In case of emergency, call first: Name" at bounding box center [392, 221] width 16 height 16
checkbox input "true"
click at [395, 257] on input "In case of emergency, call first: cell number" at bounding box center [392, 256] width 16 height 16
checkbox input "true"
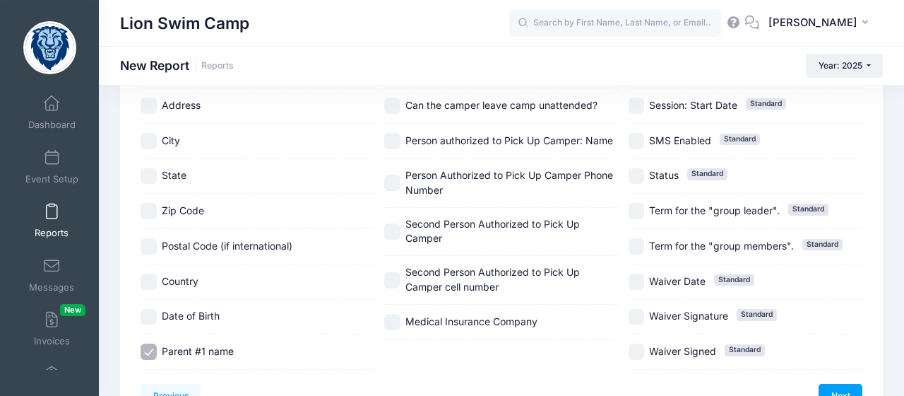
scroll to position [368, 0]
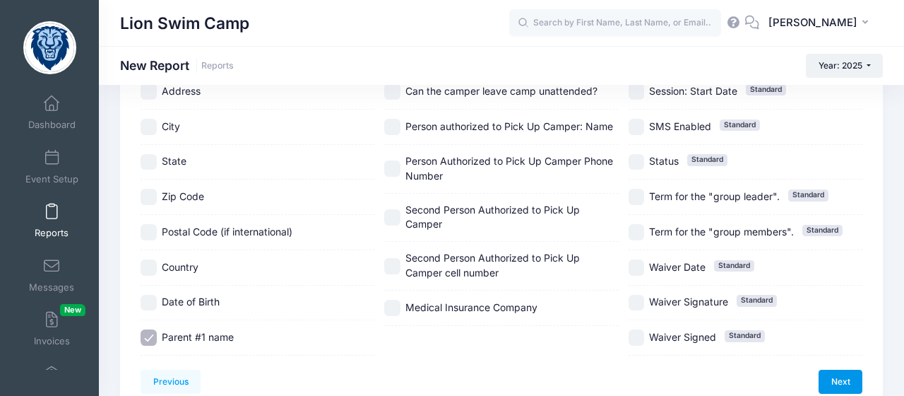
click at [838, 372] on link "Next" at bounding box center [841, 381] width 44 height 24
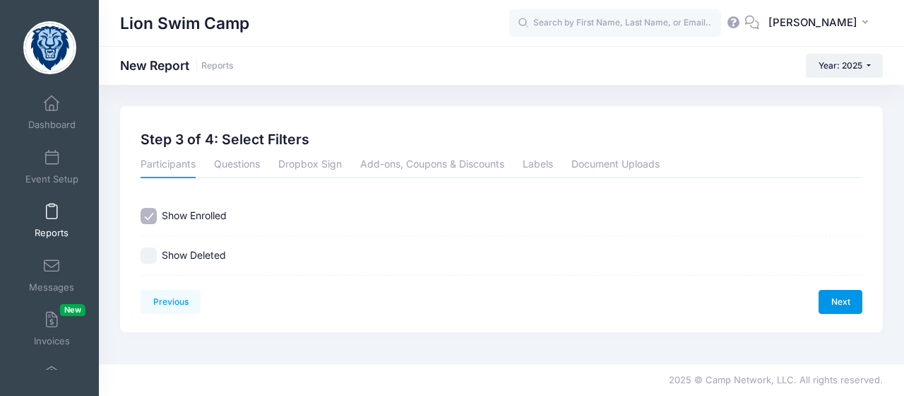
scroll to position [0, 0]
click at [843, 302] on link "Next" at bounding box center [841, 302] width 44 height 24
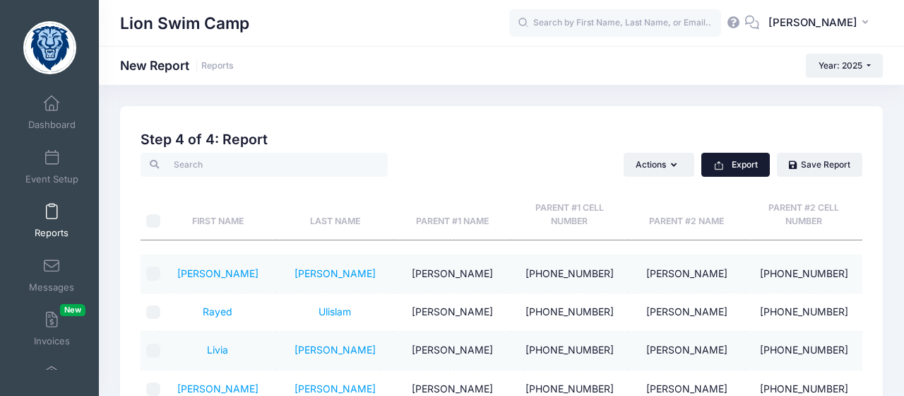
click at [756, 166] on button "Export" at bounding box center [735, 165] width 69 height 24
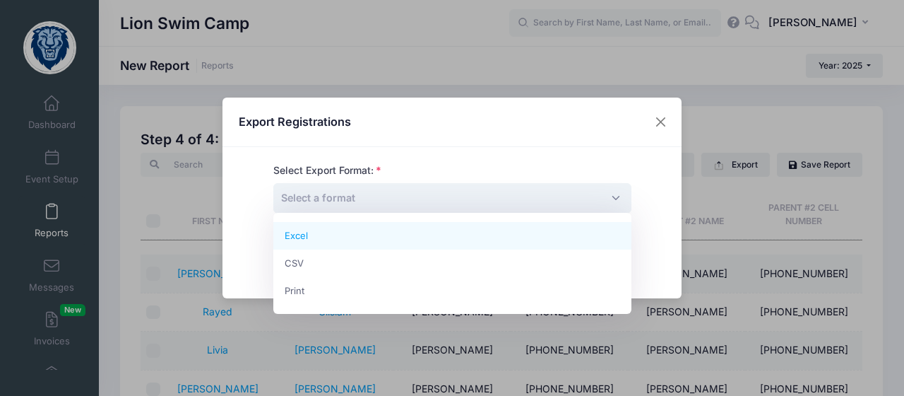
click at [467, 193] on span "Select a format" at bounding box center [452, 198] width 358 height 30
select select "excel"
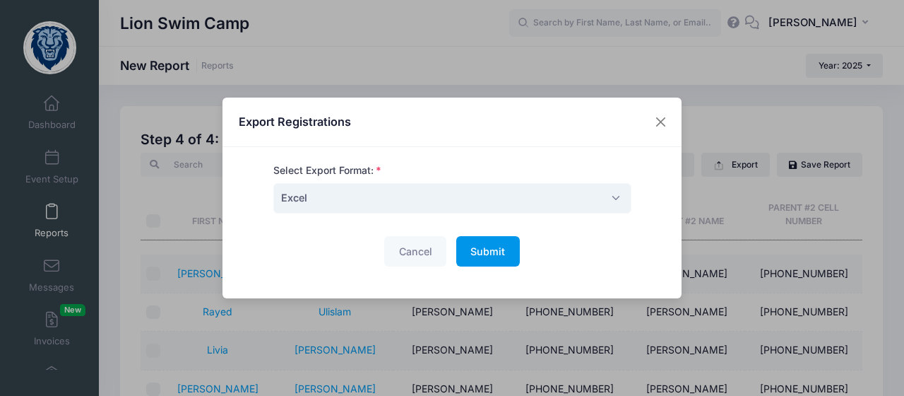
click at [494, 248] on span "Submit" at bounding box center [487, 251] width 35 height 12
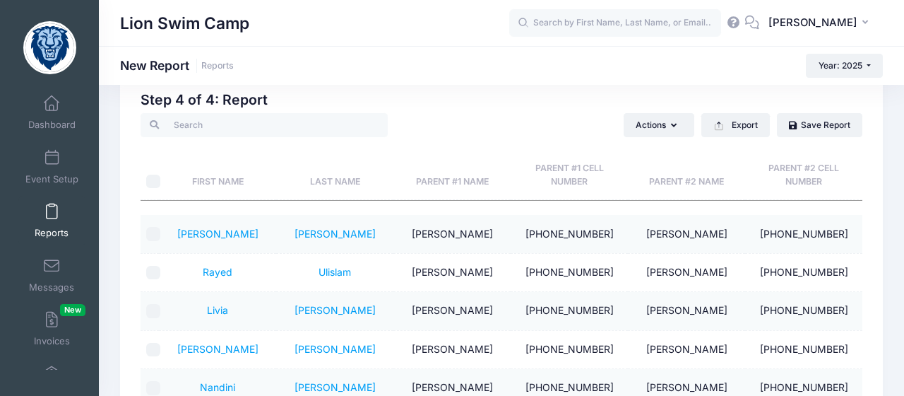
scroll to position [40, 0]
